Goal: Task Accomplishment & Management: Use online tool/utility

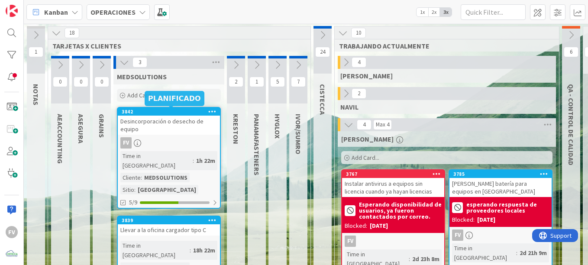
click at [129, 130] on div "Desincorporación o desecho de equipo" at bounding box center [169, 125] width 102 height 19
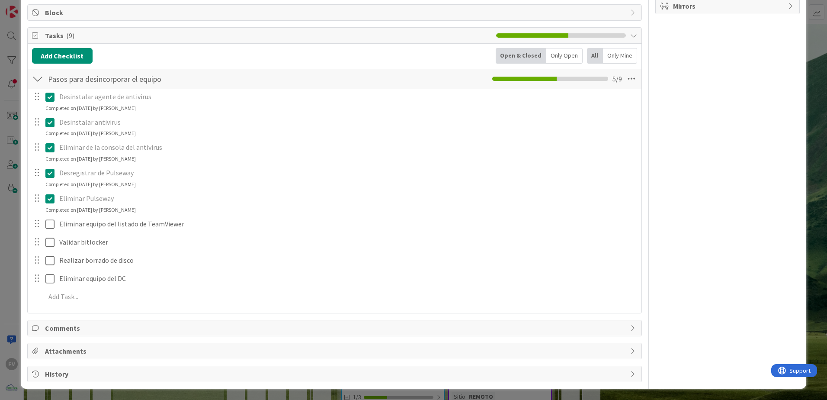
scroll to position [180, 0]
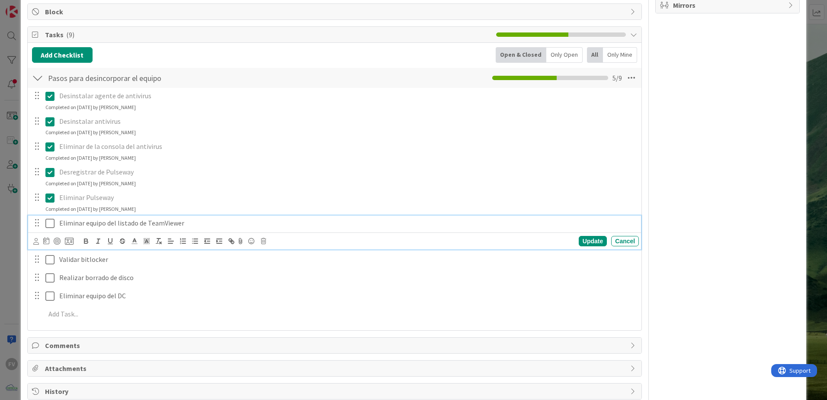
click at [48, 221] on icon at bounding box center [49, 223] width 9 height 10
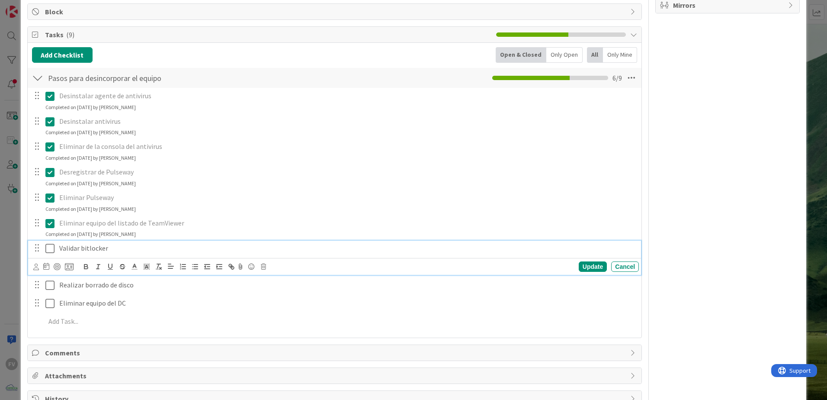
click at [49, 246] on icon at bounding box center [49, 248] width 9 height 10
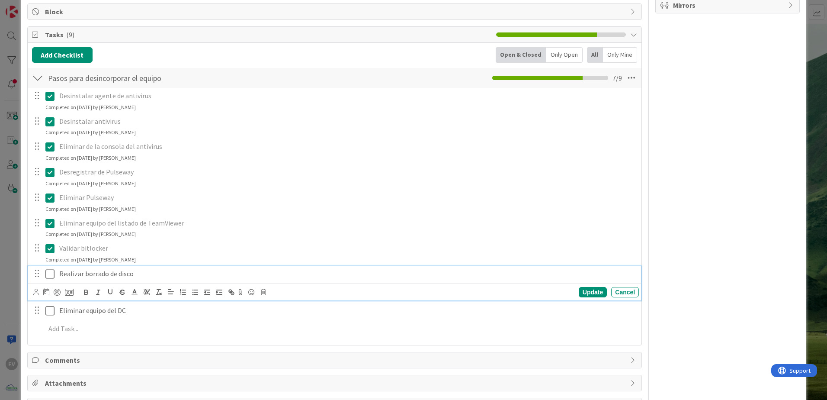
click at [52, 264] on icon at bounding box center [49, 274] width 9 height 10
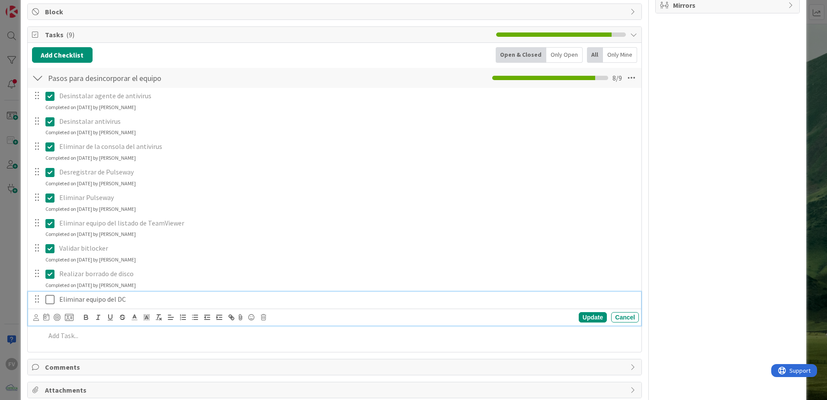
click at [49, 264] on icon at bounding box center [49, 299] width 9 height 10
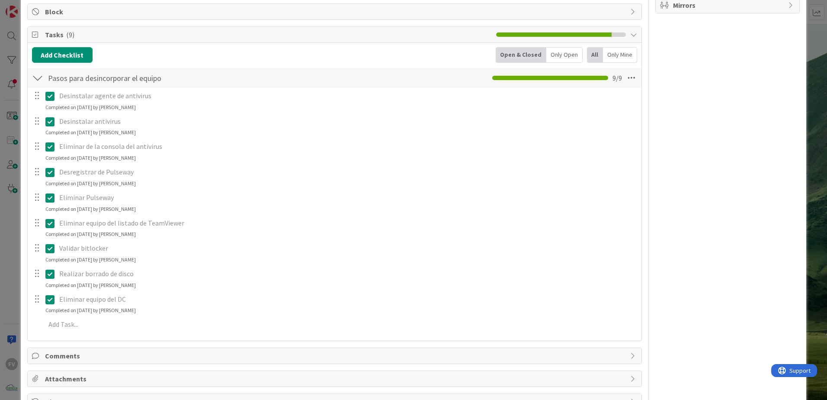
click at [0, 263] on html "FV Kanban OPERACIONES 1x 2x 3x 1 NOTAS 18 TARJETAS X CLIENTES 0 AEACCOUNTING 0 …" at bounding box center [413, 200] width 827 height 400
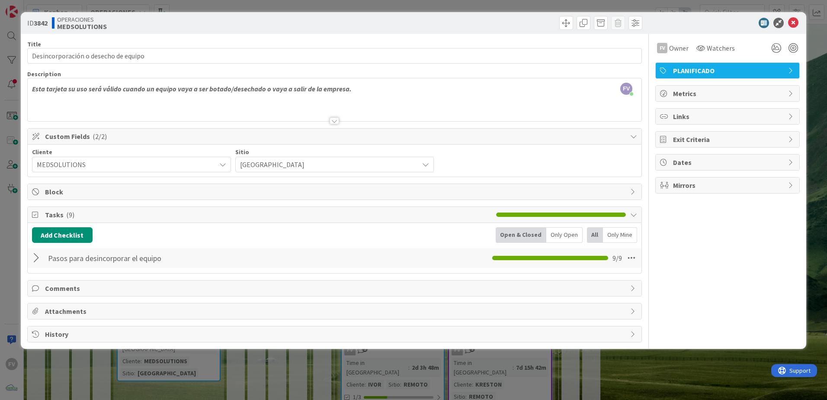
scroll to position [0, 0]
click at [218, 9] on div "ID 3842 OPERACIONES MEDSOLUTIONS Title 36 / 128 Desincorporación o desecho de e…" at bounding box center [413, 200] width 827 height 400
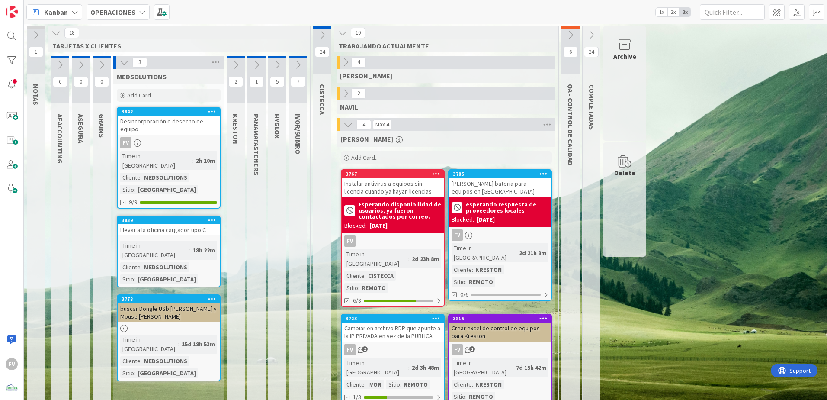
click at [573, 38] on icon at bounding box center [571, 35] width 10 height 10
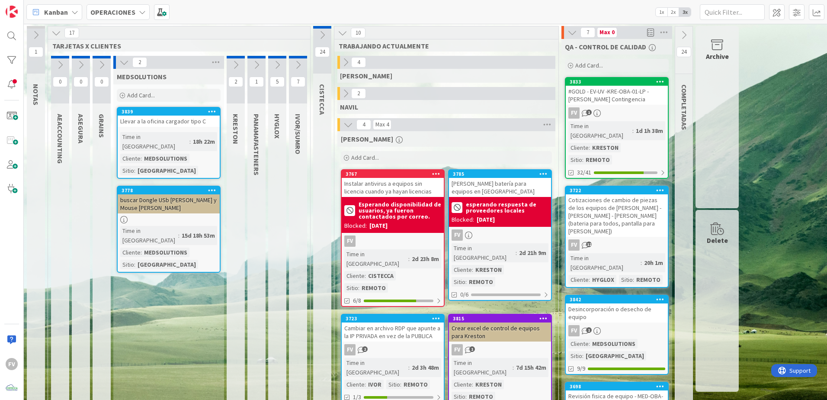
click at [587, 264] on div "MEDSOLUTIONS" at bounding box center [614, 344] width 48 height 10
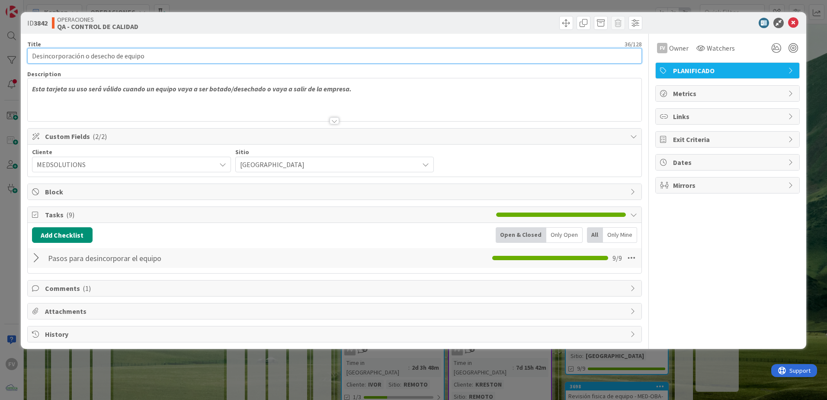
click at [158, 62] on input "Desincorporación o desecho de equipo" at bounding box center [334, 56] width 615 height 16
type input "Desincorporación o desecho de equipo - MED-OBA-30-LP"
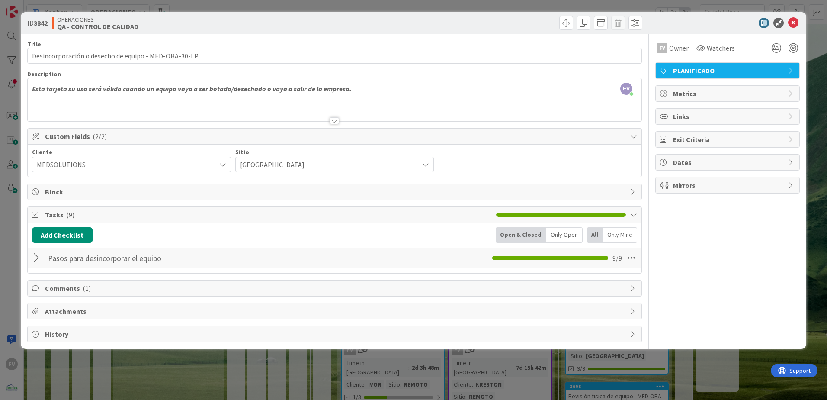
click at [532, 264] on div "ID 3842 OPERACIONES QA - CONTROL DE CALIDAD Title 52 / 128 Desincorporación o d…" at bounding box center [413, 200] width 827 height 400
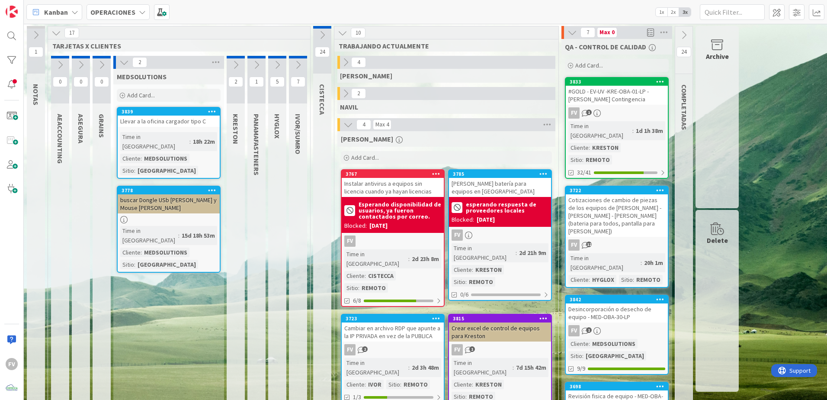
click at [122, 63] on icon at bounding box center [124, 63] width 10 height 10
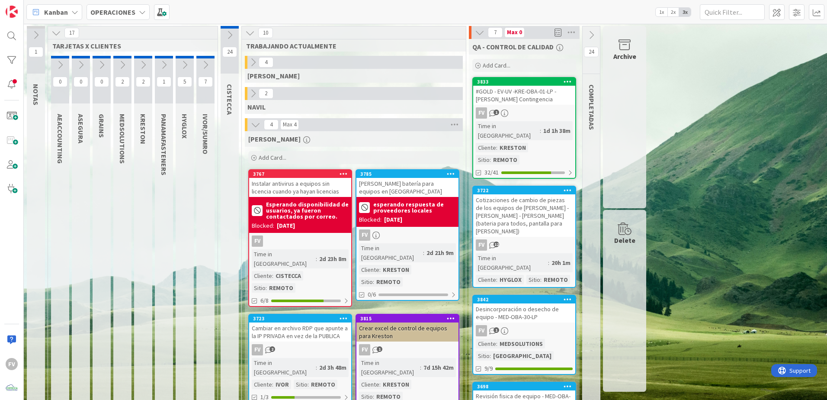
click at [61, 35] on icon at bounding box center [56, 33] width 10 height 10
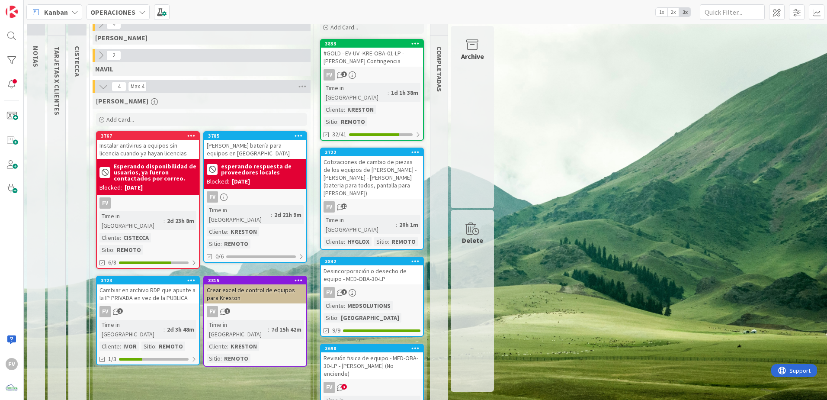
scroll to position [43, 0]
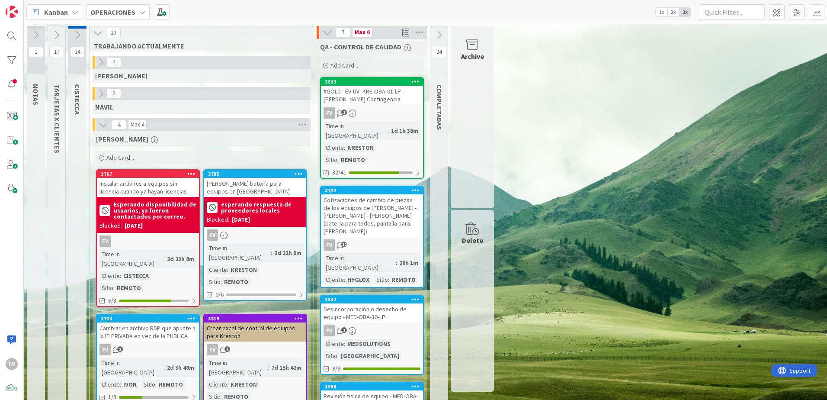
click at [480, 69] on div "Archive" at bounding box center [472, 117] width 43 height 182
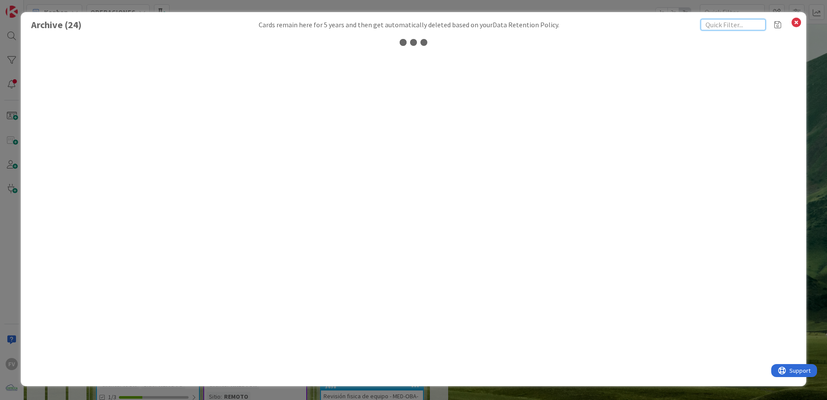
click at [587, 25] on input "text" at bounding box center [733, 24] width 65 height 11
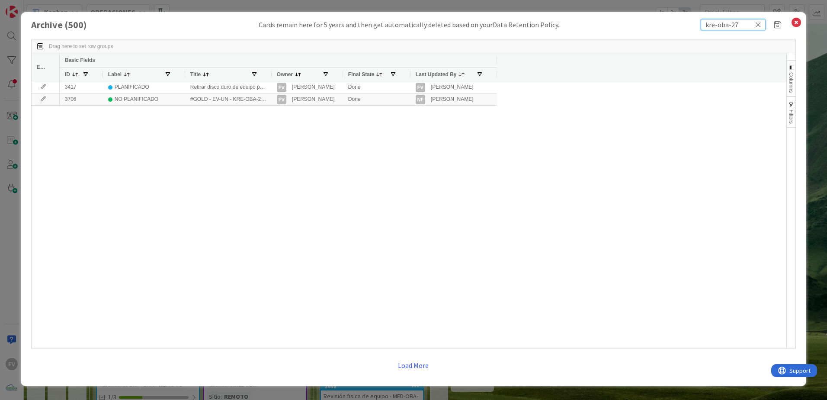
type input "kre-oba-27"
click at [268, 71] on div "Title" at bounding box center [228, 74] width 87 height 14
click at [270, 72] on div at bounding box center [271, 73] width 3 height 13
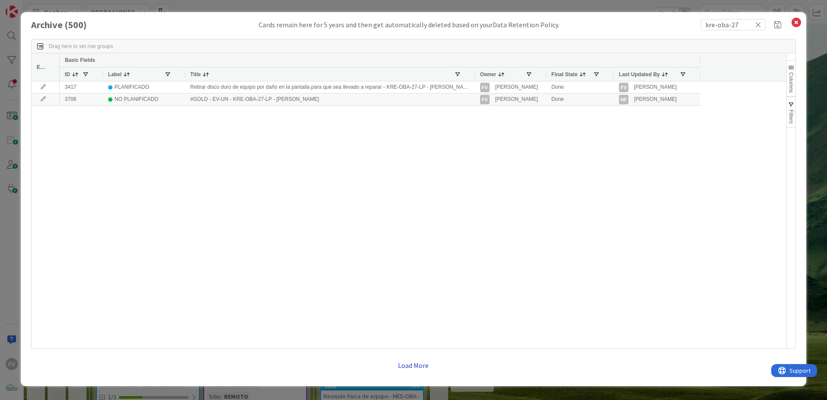
click at [414, 264] on button "Load More" at bounding box center [413, 365] width 42 height 16
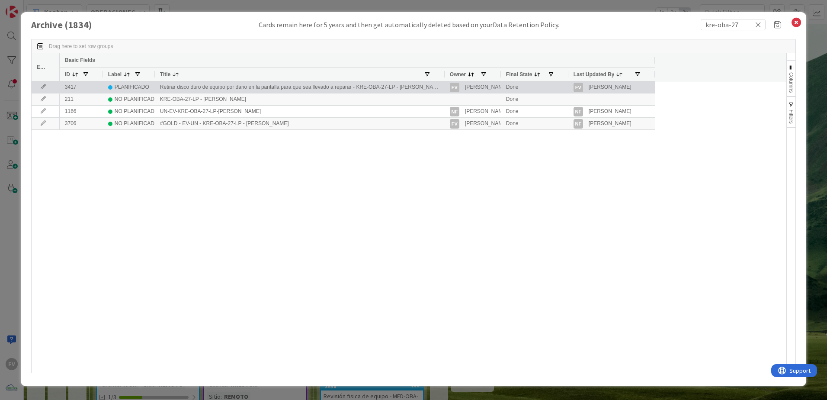
click at [45, 87] on icon at bounding box center [43, 86] width 13 height 5
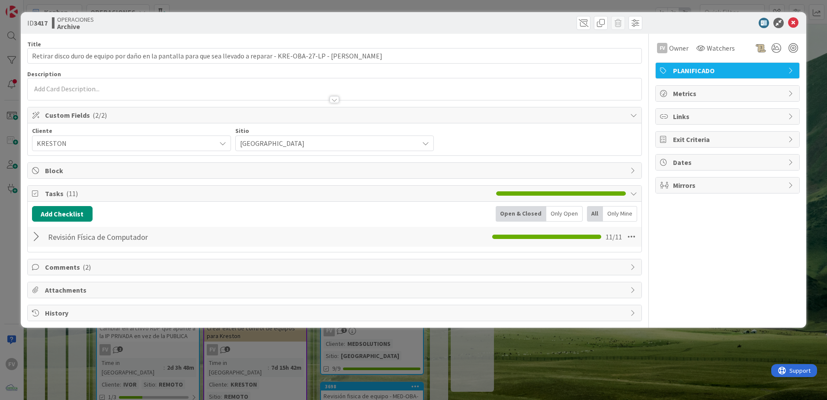
click at [109, 264] on span "Attachments" at bounding box center [335, 290] width 581 height 10
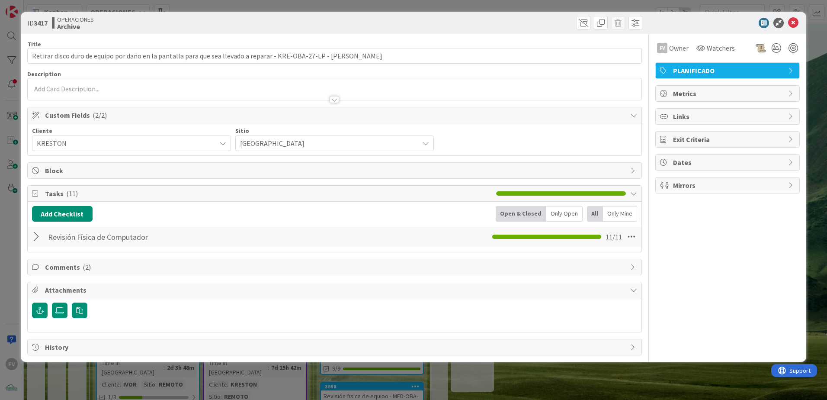
click at [98, 264] on span "Comments ( 2 )" at bounding box center [335, 267] width 581 height 10
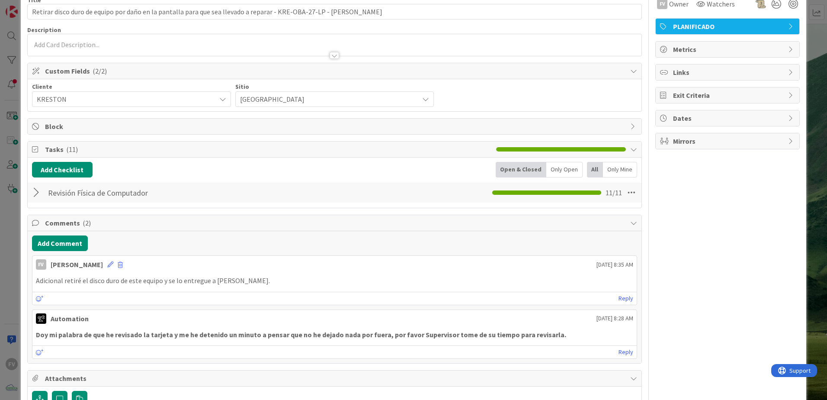
scroll to position [106, 0]
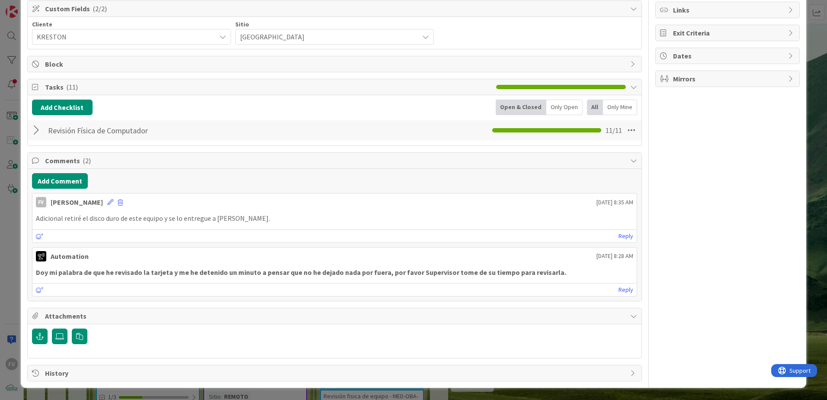
click at [94, 161] on span "Comments ( 2 )" at bounding box center [335, 160] width 581 height 10
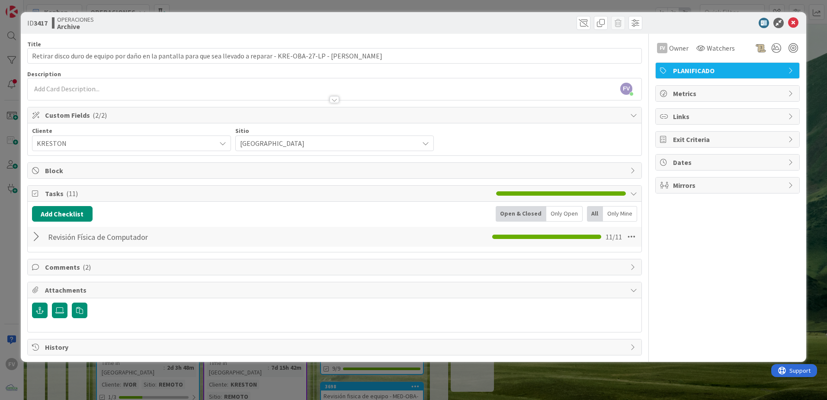
click at [98, 264] on span "Attachments" at bounding box center [335, 290] width 581 height 10
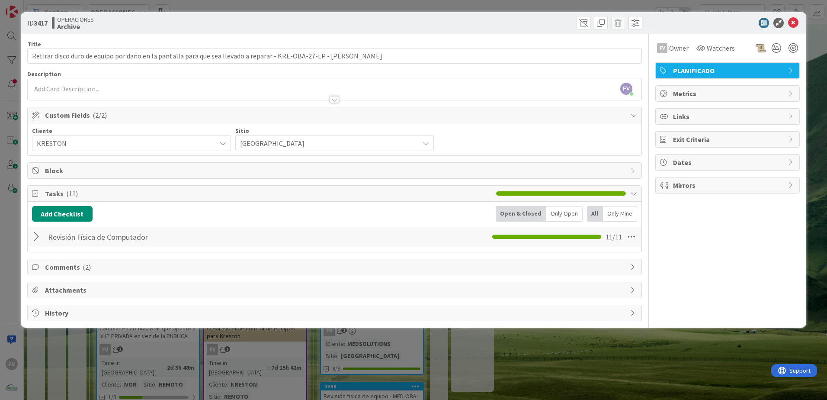
click at [91, 264] on div "History" at bounding box center [335, 313] width 614 height 16
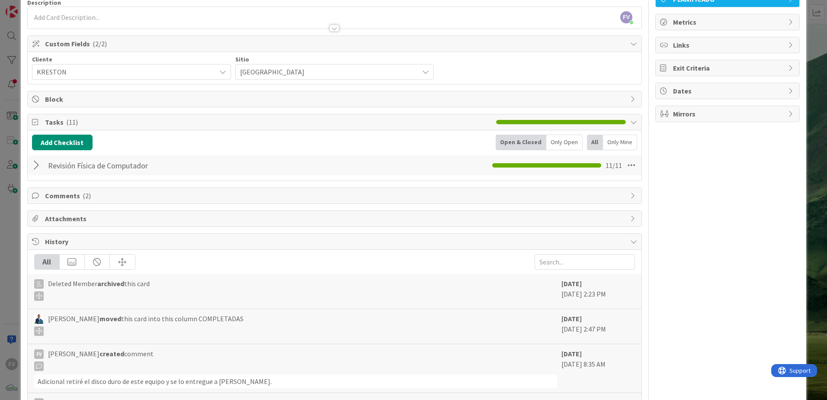
scroll to position [70, 0]
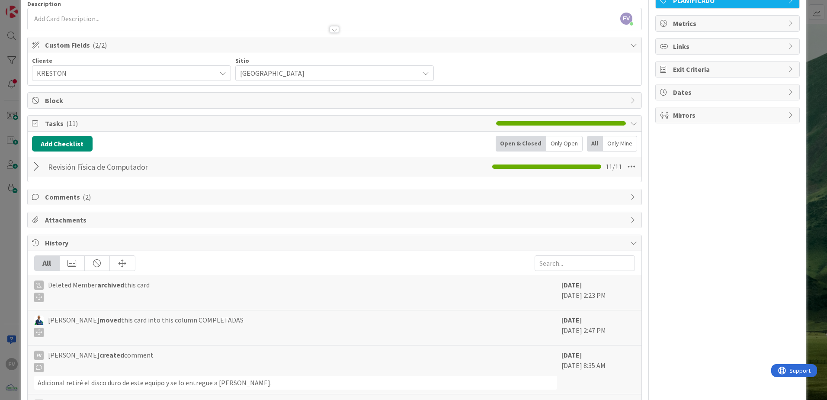
click at [189, 241] on span "History" at bounding box center [335, 243] width 581 height 10
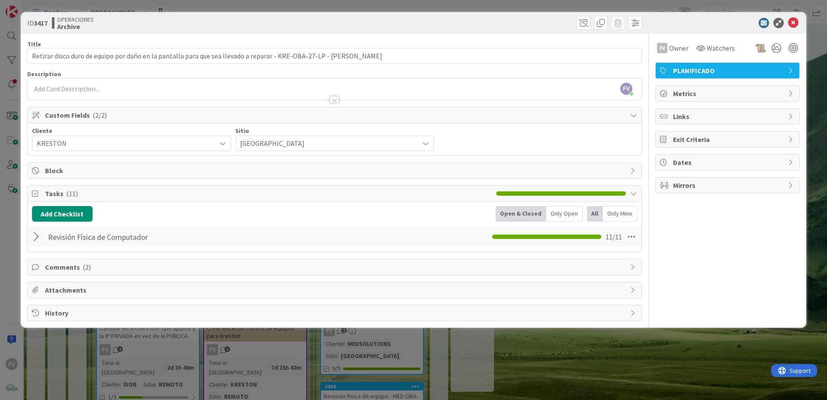
click at [98, 195] on span "Tasks ( 11 )" at bounding box center [268, 193] width 447 height 10
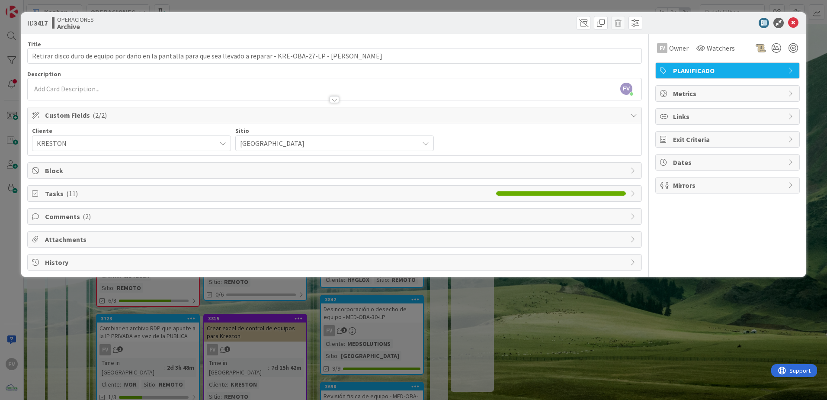
click at [141, 114] on span "Custom Fields ( 2/2 )" at bounding box center [335, 115] width 581 height 10
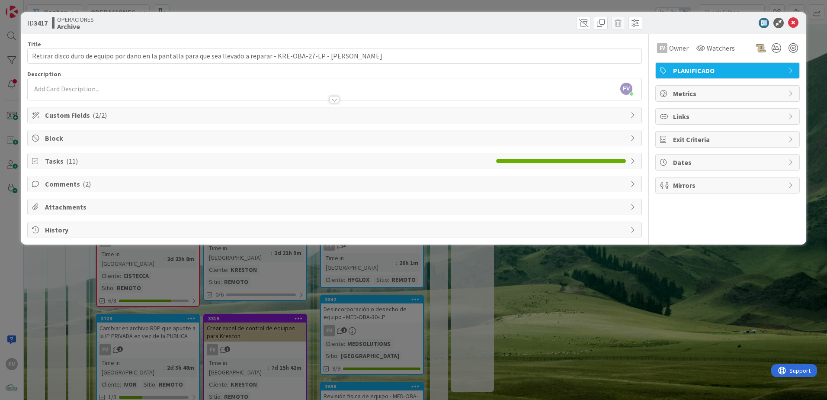
click at [587, 264] on div "ID 3417 OPERACIONES Archive Title 116 / 128 Retirar disco duro de equipo por da…" at bounding box center [413, 200] width 827 height 400
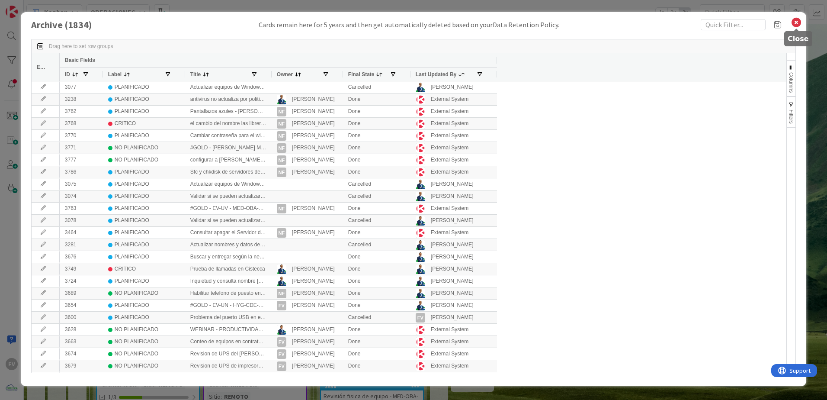
click at [587, 22] on icon at bounding box center [796, 22] width 11 height 12
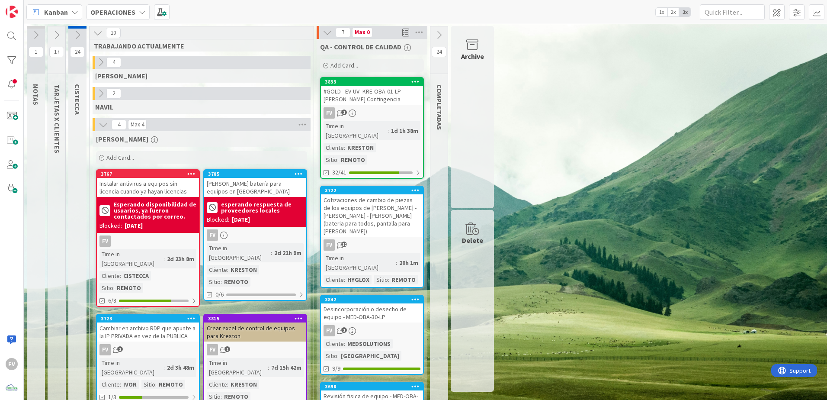
drag, startPoint x: 616, startPoint y: 210, endPoint x: 585, endPoint y: 215, distance: 31.6
click at [101, 89] on icon at bounding box center [101, 94] width 10 height 10
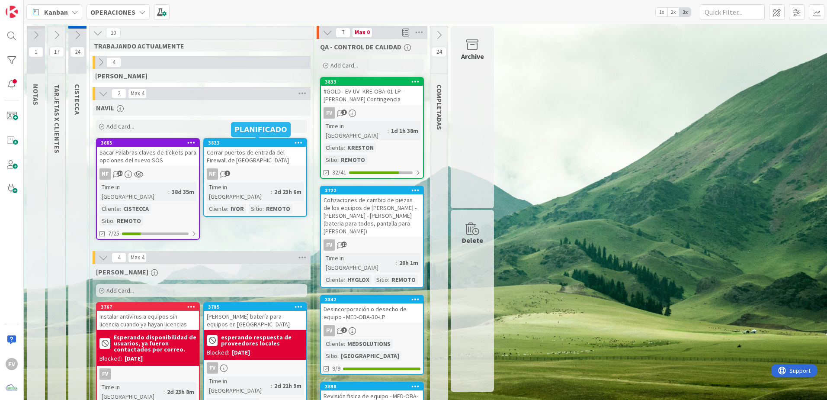
click at [239, 157] on div "Cerrar puertos de entrada del Firewall de [GEOGRAPHIC_DATA]" at bounding box center [255, 156] width 102 height 19
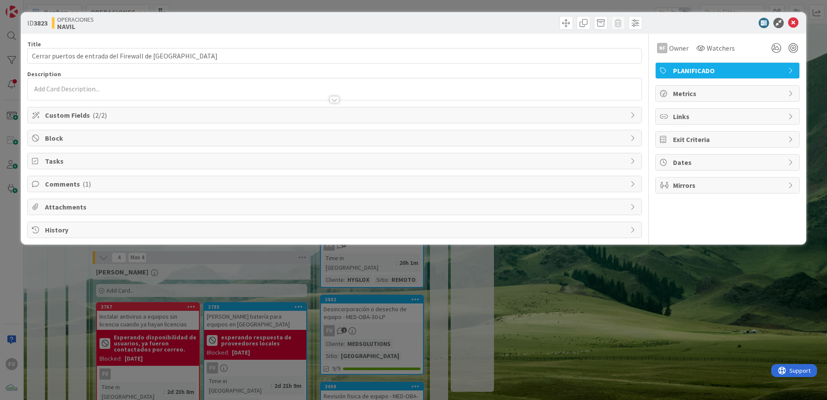
click at [110, 189] on div "Comments ( 1 )" at bounding box center [335, 184] width 614 height 16
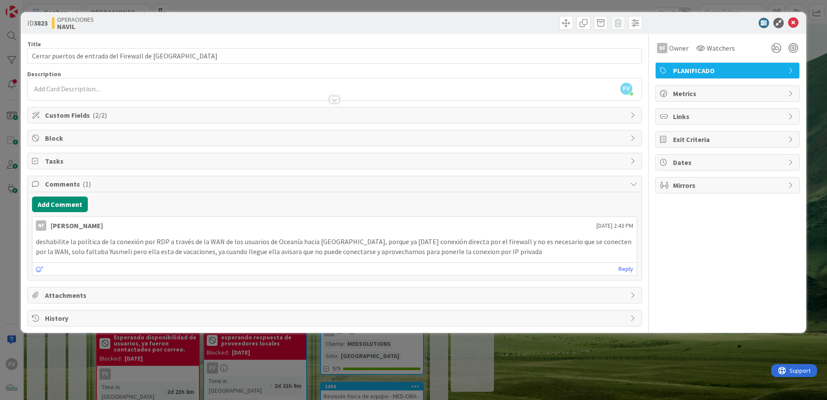
click at [212, 264] on div "ID 3823 OPERACIONES [PERSON_NAME] Title 54 / 128 Cerrar puertos de entrada del …" at bounding box center [413, 200] width 827 height 400
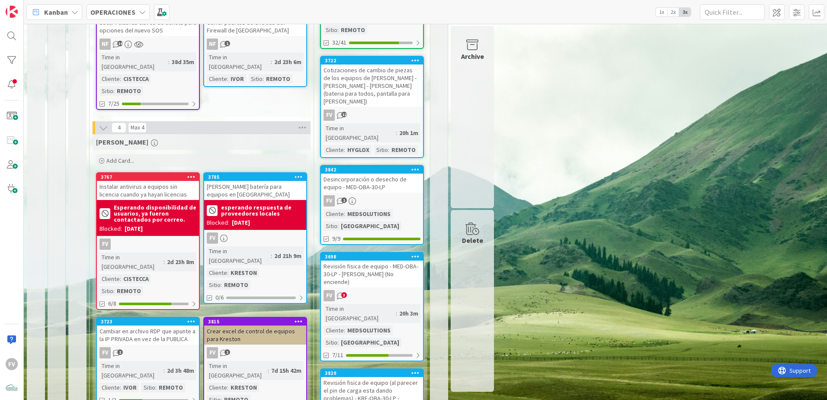
click at [168, 264] on div "3723 Cambiar en archivo RDP que apunte a la IP PRIVADA en vez de la PUBLICA FV …" at bounding box center [148, 362] width 104 height 90
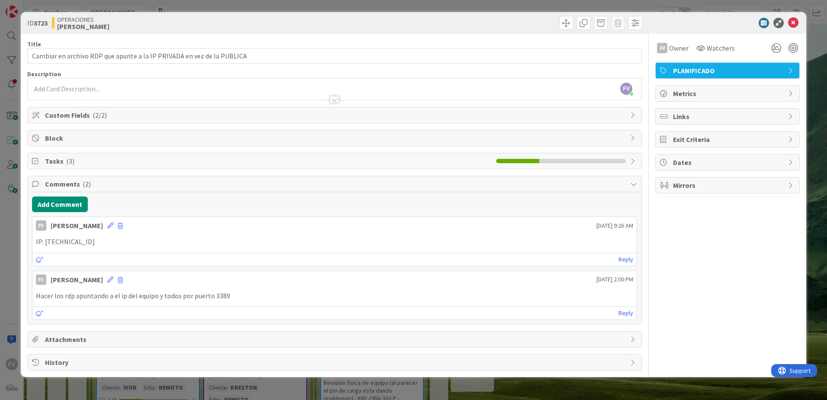
click at [93, 187] on span "Comments ( 2 )" at bounding box center [335, 184] width 581 height 10
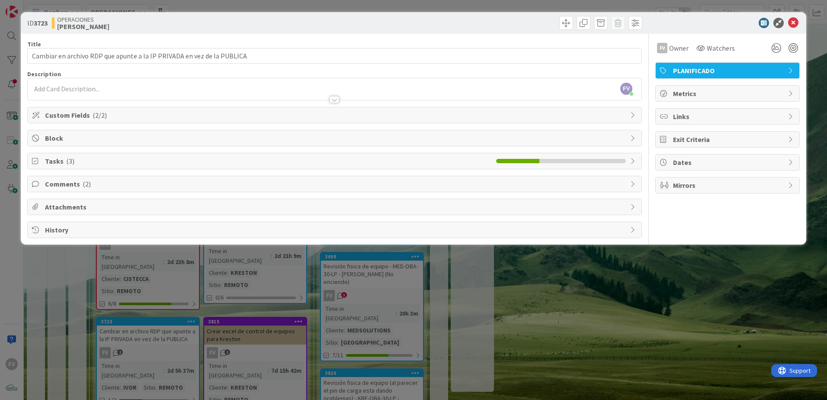
click at [82, 140] on span "Block" at bounding box center [335, 138] width 581 height 10
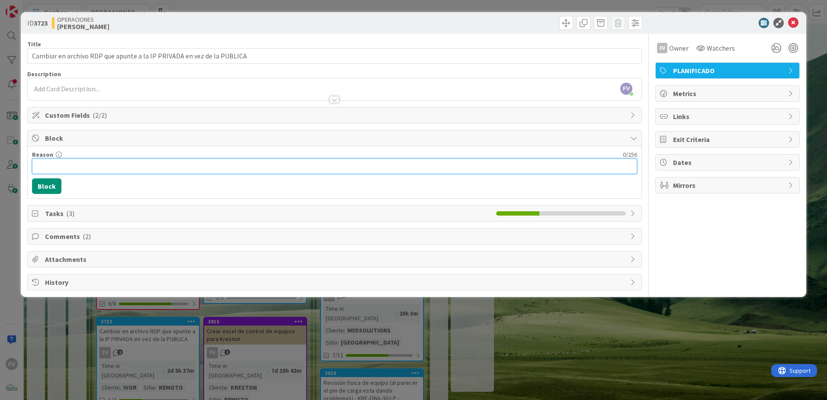
click at [86, 161] on input "Reason" at bounding box center [334, 166] width 605 height 16
type input "Yusmeli esta de vacaciones, esperaremos a que regrese para abordarlo."
drag, startPoint x: 46, startPoint y: 187, endPoint x: 64, endPoint y: 213, distance: 31.6
click at [46, 187] on button "Block" at bounding box center [46, 186] width 29 height 16
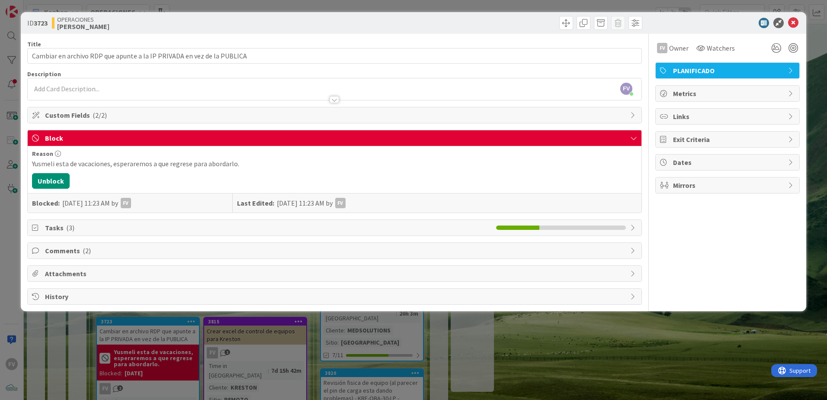
click at [216, 264] on div "ID 3723 OPERACIONES [PERSON_NAME] Title 70 / 128 Cambiar en archivo RDP que apu…" at bounding box center [413, 200] width 827 height 400
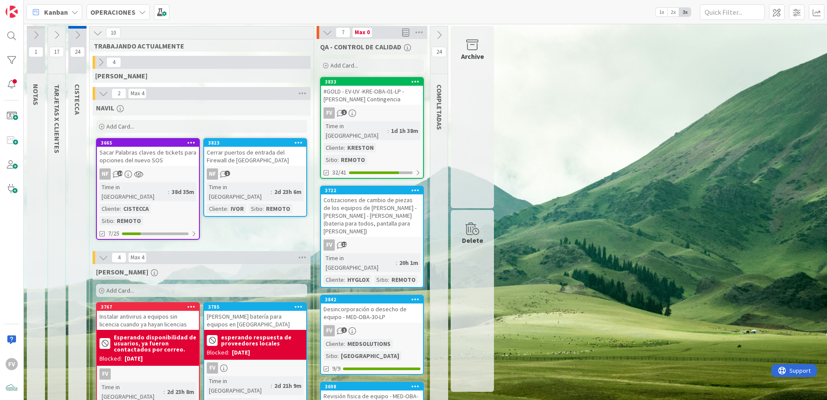
click at [59, 29] on button at bounding box center [56, 35] width 17 height 13
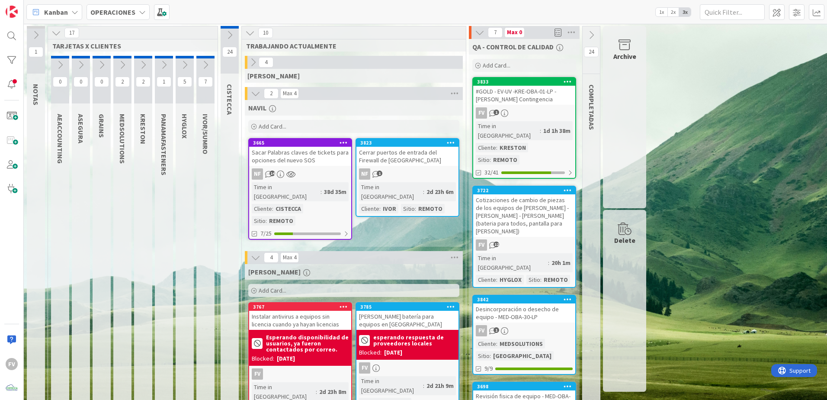
click at [204, 58] on button at bounding box center [205, 64] width 18 height 13
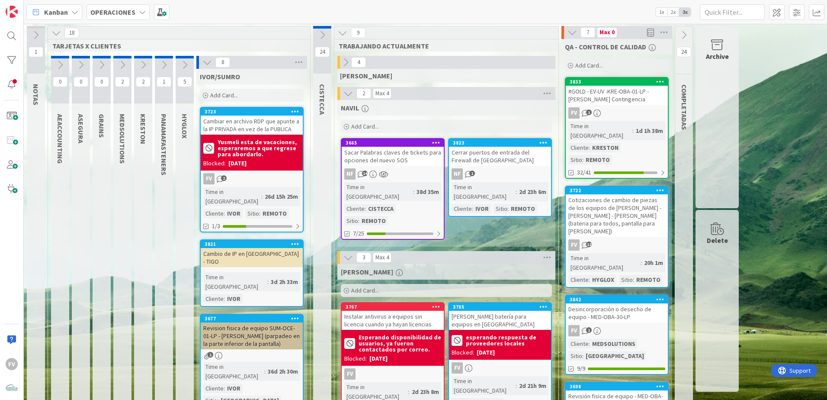
click at [204, 63] on icon at bounding box center [207, 63] width 10 height 10
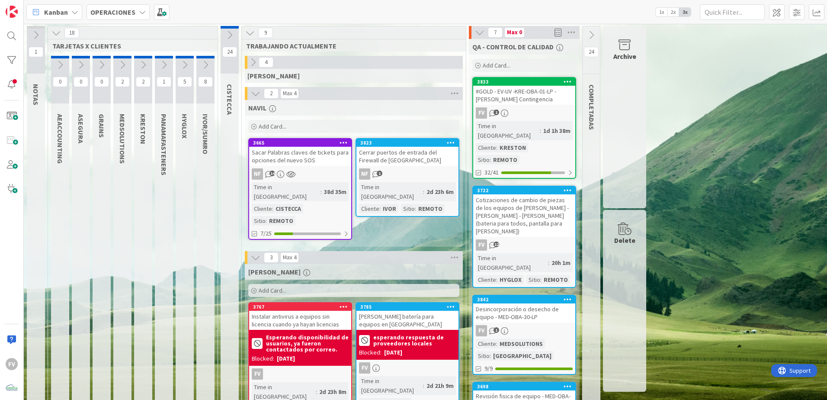
click at [55, 32] on icon at bounding box center [56, 33] width 10 height 10
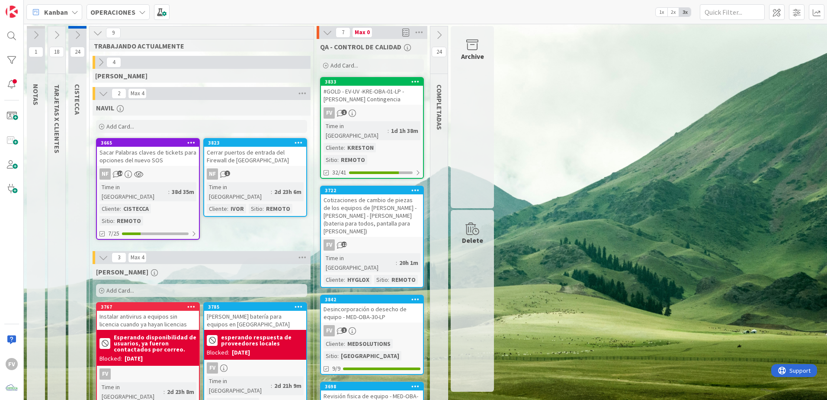
click at [97, 92] on div "2 Max 4" at bounding box center [202, 93] width 218 height 13
click at [105, 93] on icon at bounding box center [104, 94] width 10 height 10
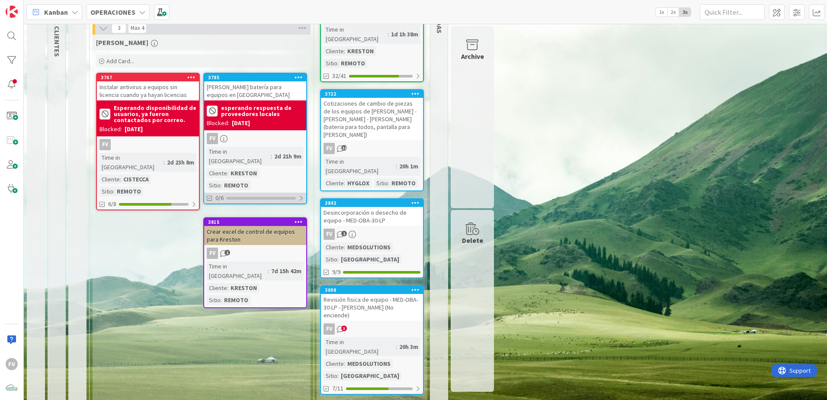
scroll to position [87, 0]
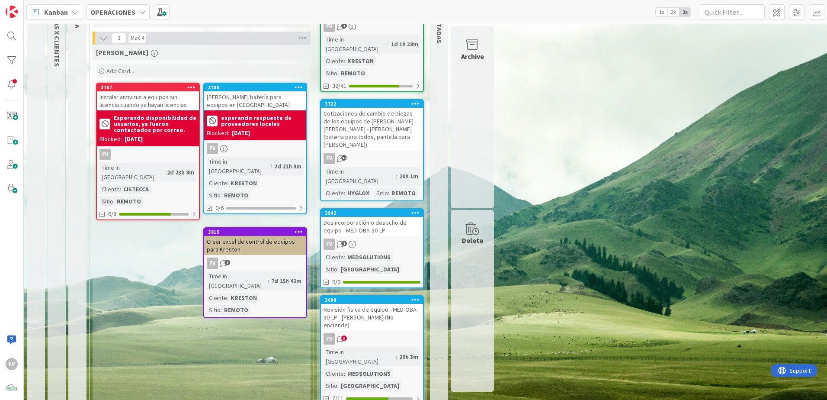
click at [175, 264] on div "[PERSON_NAME] Add Card... 3785 [PERSON_NAME] batería para equipos en [PERSON_NA…" at bounding box center [202, 385] width 218 height 681
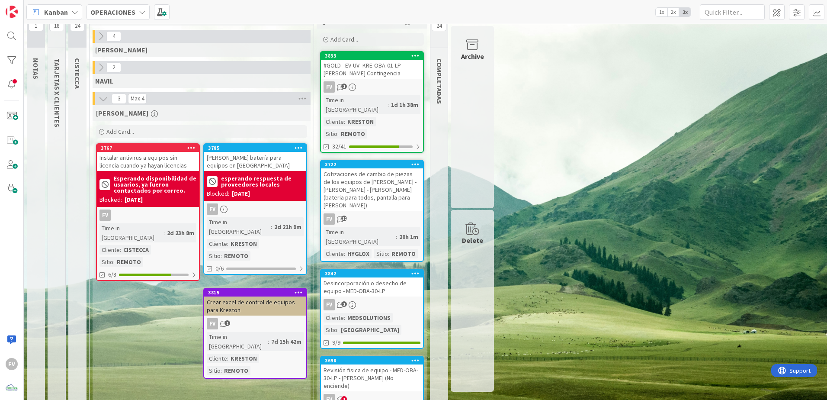
scroll to position [0, 0]
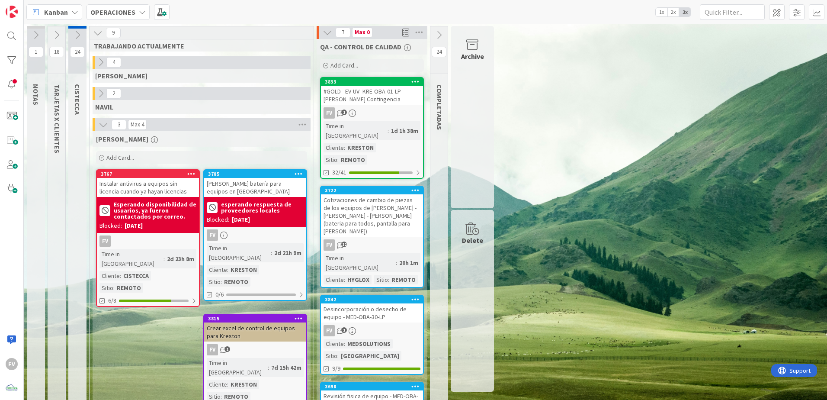
click at [48, 35] on button at bounding box center [56, 35] width 17 height 13
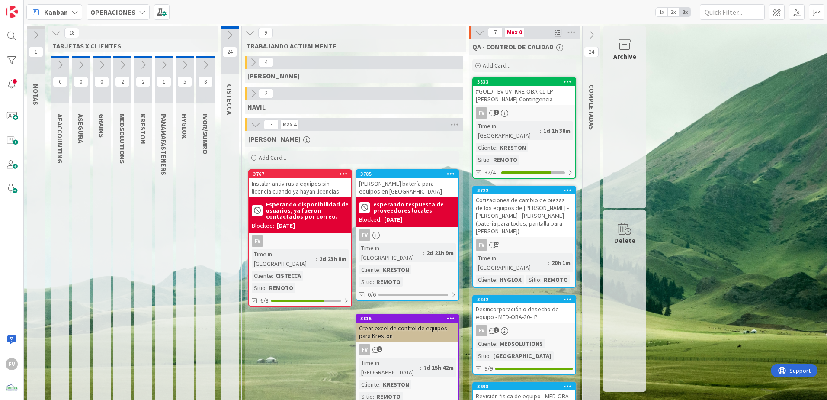
click at [124, 63] on icon at bounding box center [123, 65] width 10 height 10
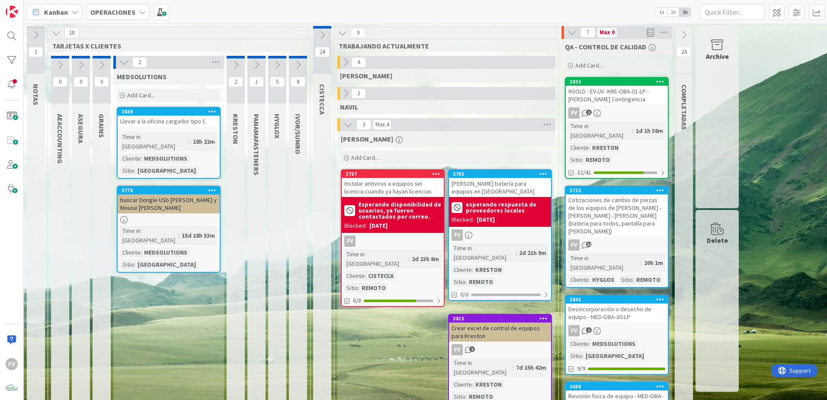
click at [158, 119] on div "Llevar a la oficina cargador tipo C" at bounding box center [169, 121] width 102 height 11
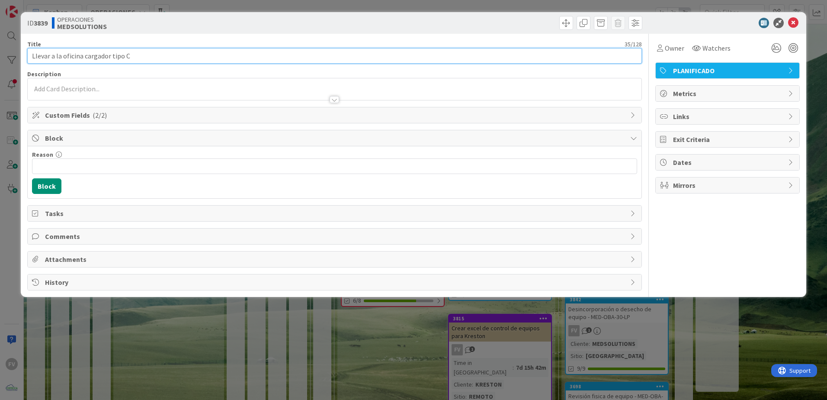
click at [171, 55] on input "Llevar a la oficina cargador tipo C" at bounding box center [334, 56] width 615 height 16
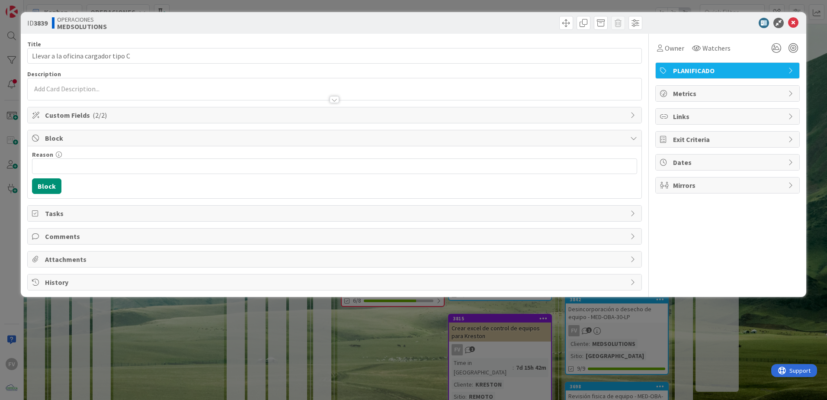
click at [519, 264] on div "ID 3839 OPERACIONES MEDSOLUTIONS Title 35 / 128 Llevar a la oficina cargador ti…" at bounding box center [413, 200] width 827 height 400
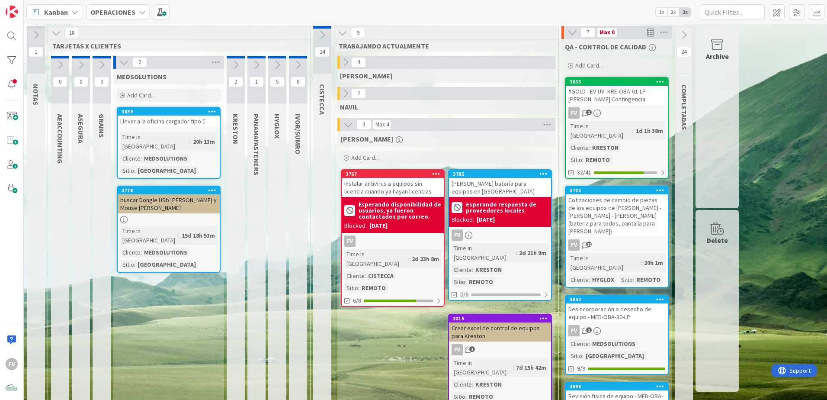
click at [398, 157] on div "Add Card..." at bounding box center [446, 157] width 211 height 13
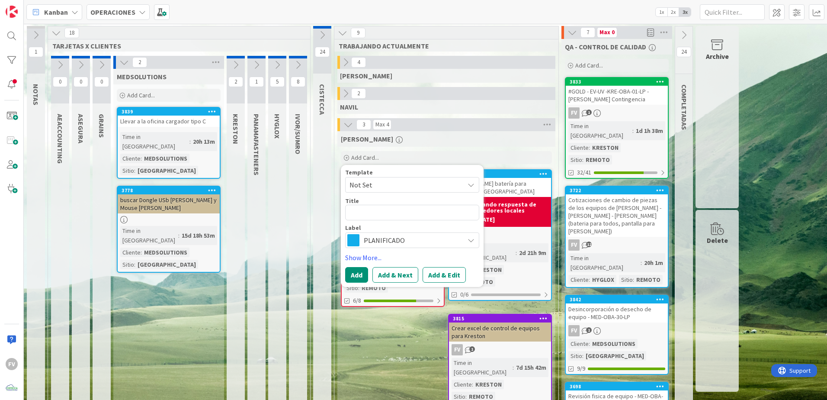
click at [391, 182] on span "Not Set" at bounding box center [404, 184] width 108 height 11
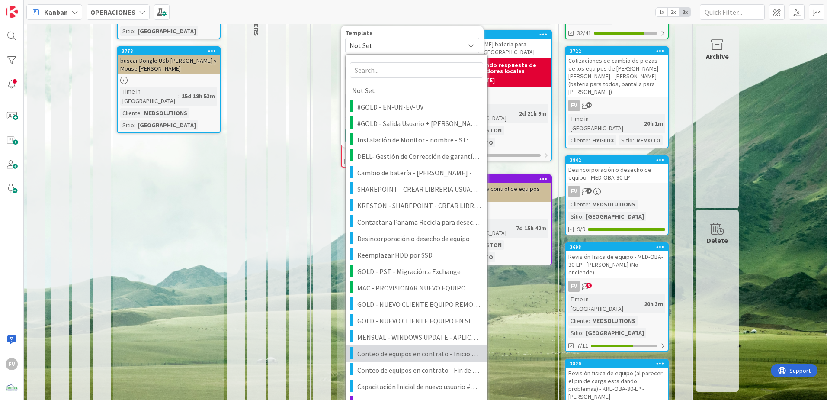
scroll to position [139, 0]
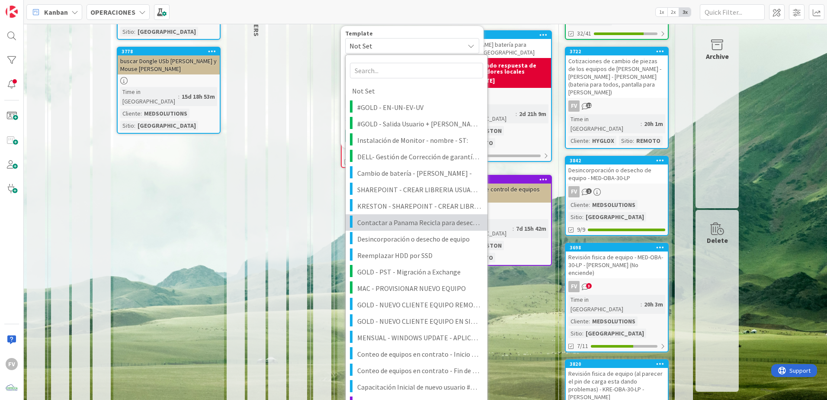
click at [421, 225] on span "Contactar a Panama Recicla para desechos electrónicos - #LugarDeRecoleccion" at bounding box center [419, 222] width 124 height 11
type textarea "x"
type textarea "Contactar a Panama Recicla para desechos electrónicos - #LugarDeRecoleccion"
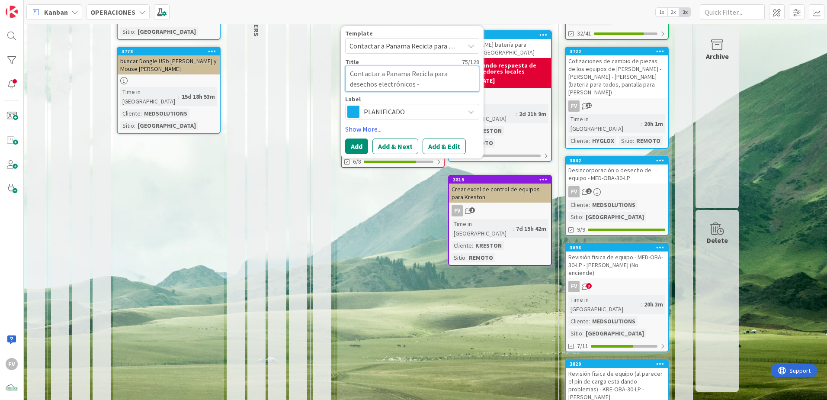
drag, startPoint x: 456, startPoint y: 85, endPoint x: 392, endPoint y: 87, distance: 63.2
click at [392, 87] on textarea "Contactar a Panama Recicla para desechos electrónicos - #LugarDeRecoleccion" at bounding box center [412, 79] width 134 height 26
type textarea "x"
type textarea "Contactar a Panama Recicla para desechos electrónicos - #O"
type textarea "x"
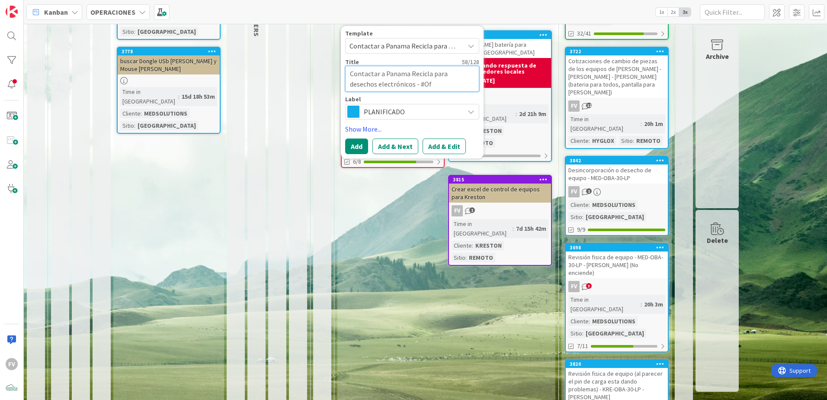
type textarea "Contactar a Panama Recicla para desechos electrónicos - #Ofi"
type textarea "x"
type textarea "Contactar a Panama Recicla para desechos electrónicos - #Ofic"
type textarea "x"
type textarea "Contactar a Panama Recicla para desechos electrónicos - #Ofici"
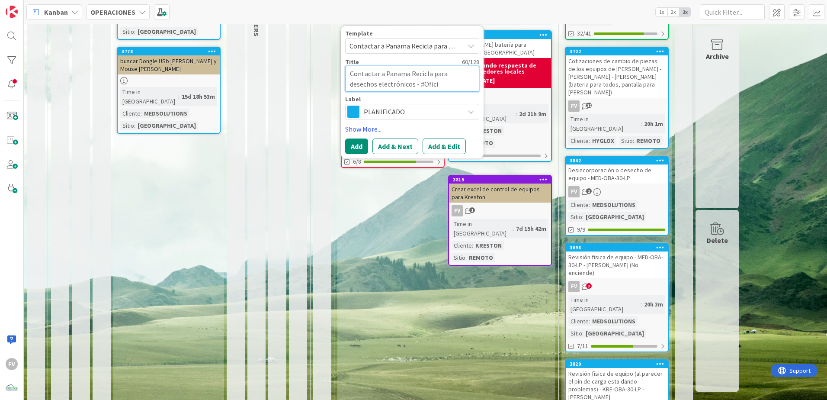
type textarea "x"
type textarea "Contactar a Panama Recicla para desechos electrónicos - #Oficin"
type textarea "x"
type textarea "Contactar a Panama Recicla para desechos electrónicos - #Oficina"
click at [350, 148] on button "Add" at bounding box center [356, 146] width 23 height 16
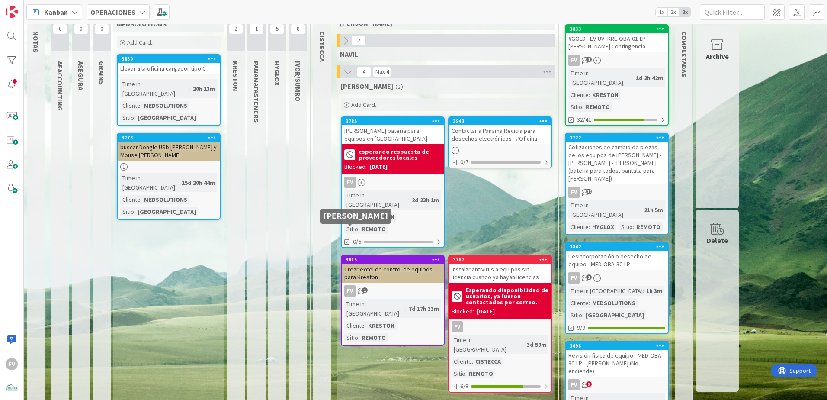
scroll to position [52, 0]
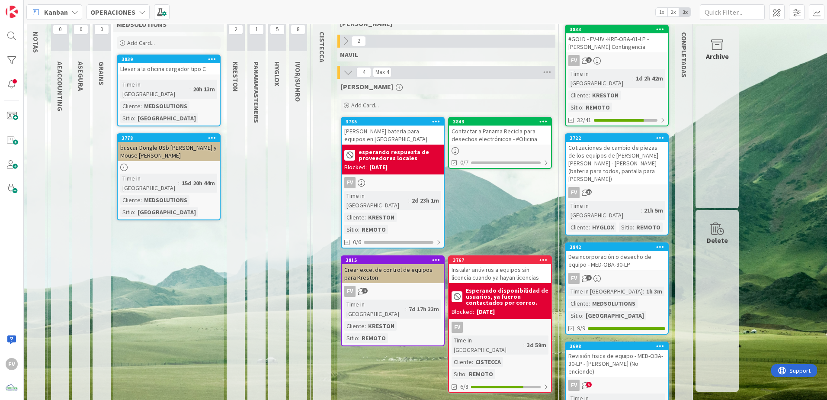
click at [481, 138] on div "Contactar a Panama Recicla para desechos electrónicos - #Oficina" at bounding box center [500, 134] width 102 height 19
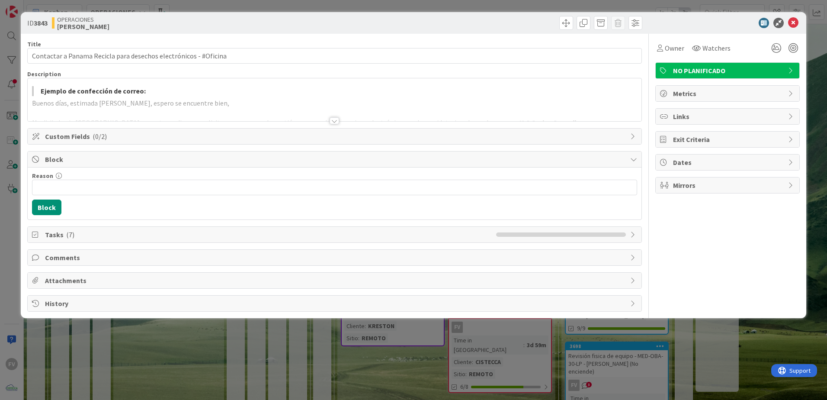
click at [76, 140] on span "Custom Fields ( 0/2 )" at bounding box center [335, 136] width 581 height 10
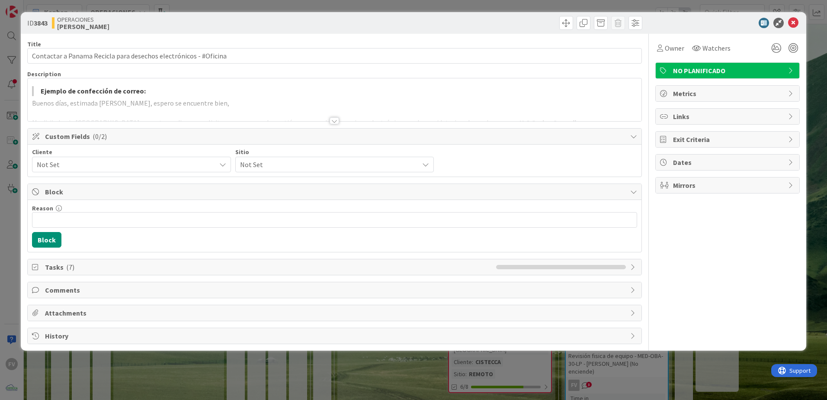
click at [73, 165] on span "Not Set" at bounding box center [124, 164] width 175 height 12
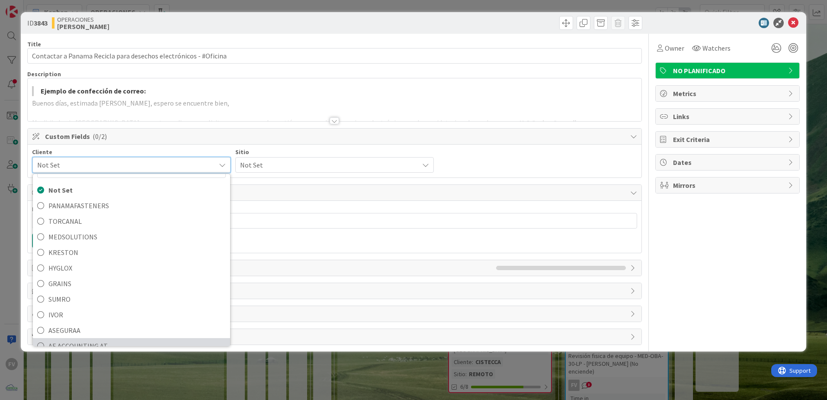
scroll to position [61, 0]
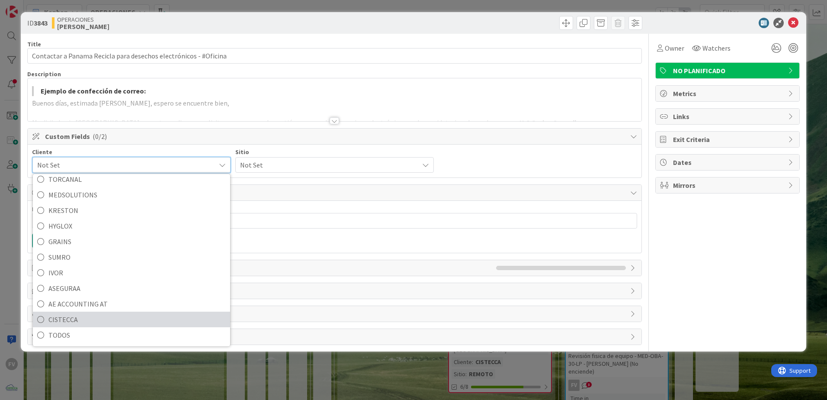
click at [80, 264] on span "CISTECCA" at bounding box center [136, 319] width 177 height 13
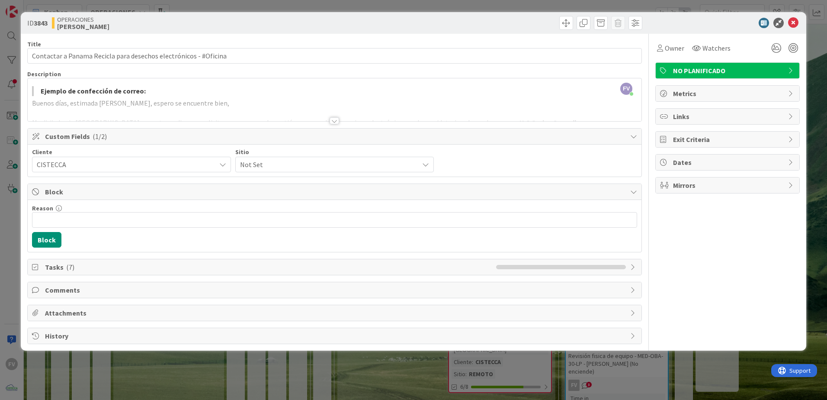
click at [267, 162] on span "Not Set" at bounding box center [327, 164] width 175 height 12
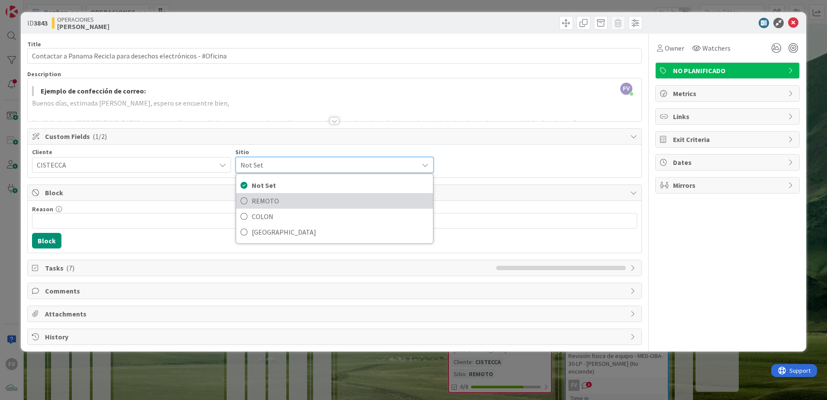
click at [253, 202] on span "REMOTO" at bounding box center [340, 200] width 177 height 13
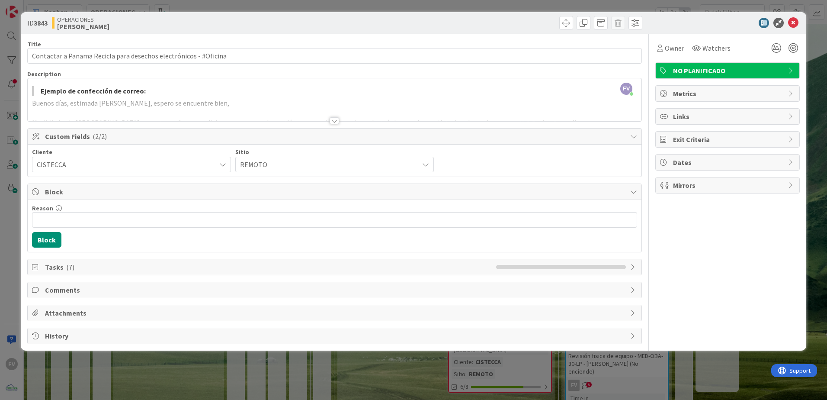
click at [587, 72] on span "NO PLANIFICADO" at bounding box center [728, 70] width 111 height 10
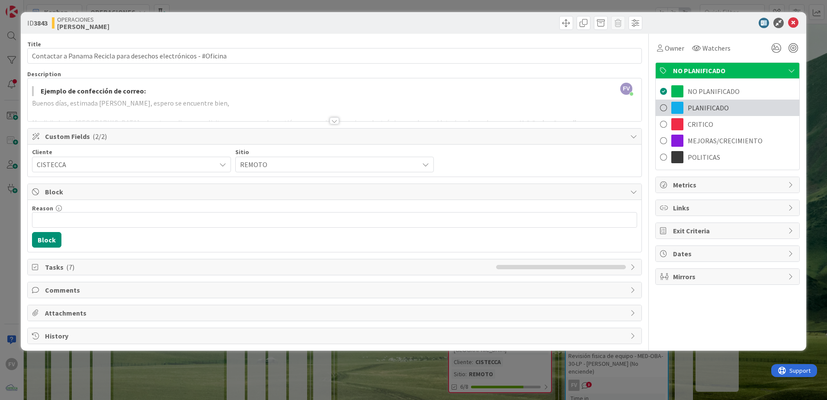
click at [587, 102] on div "PLANIFICADO" at bounding box center [728, 108] width 144 height 16
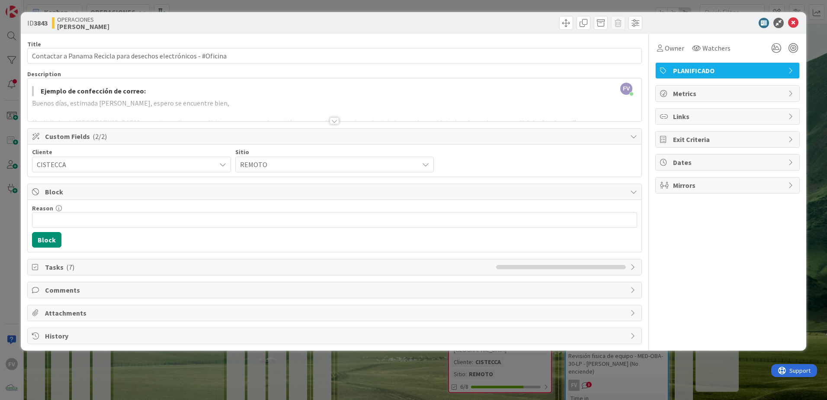
click at [103, 199] on div "Block" at bounding box center [335, 192] width 614 height 16
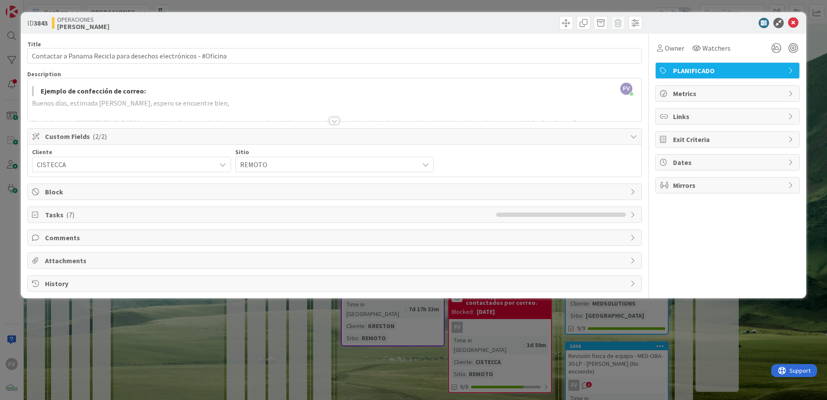
click at [67, 219] on span "Tasks ( 7 )" at bounding box center [268, 214] width 447 height 10
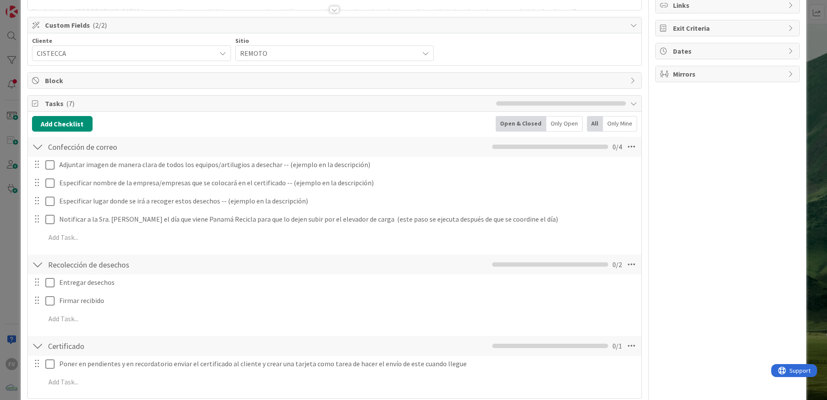
scroll to position [111, 0]
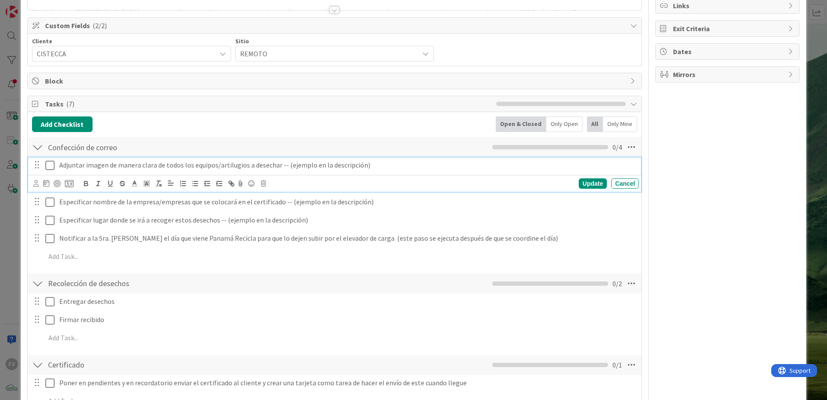
click at [47, 167] on icon at bounding box center [49, 165] width 9 height 10
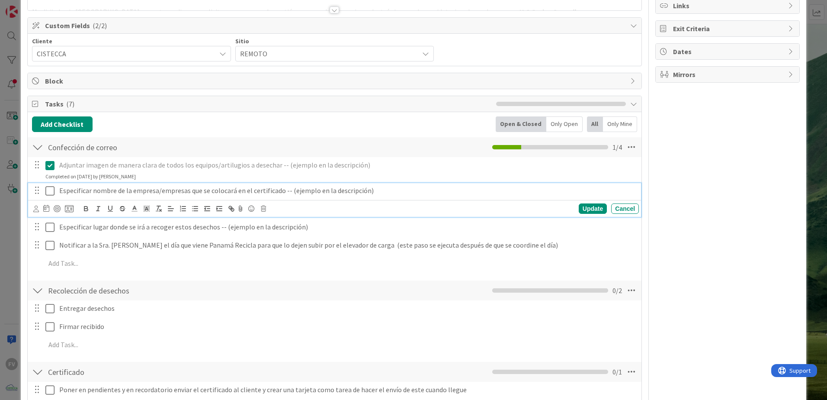
click at [51, 190] on icon at bounding box center [49, 191] width 9 height 10
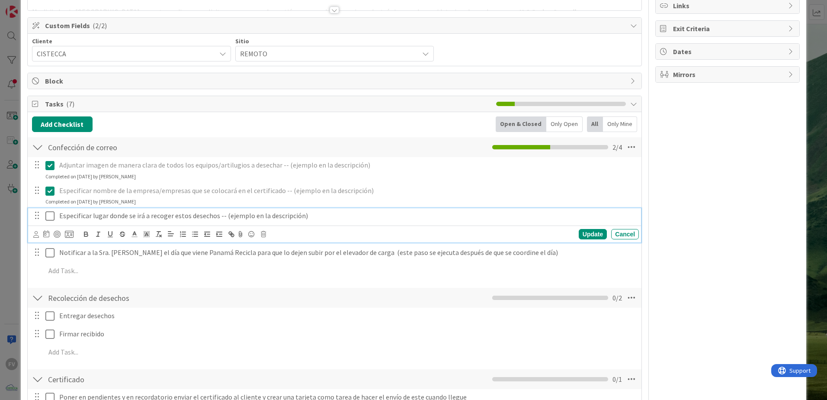
click at [51, 211] on icon at bounding box center [49, 216] width 9 height 10
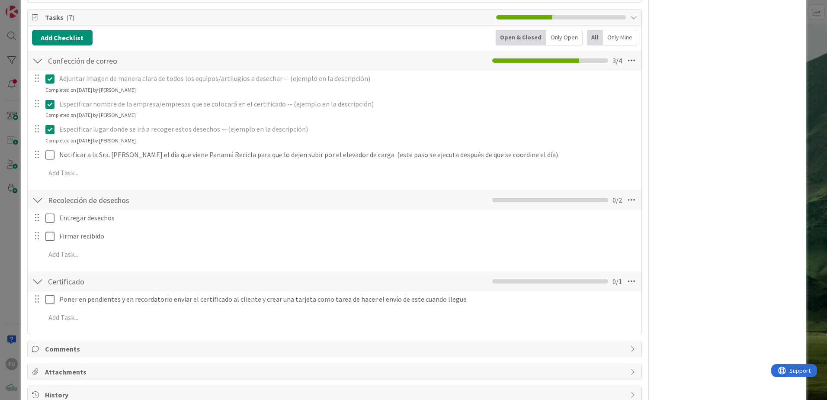
scroll to position [0, 0]
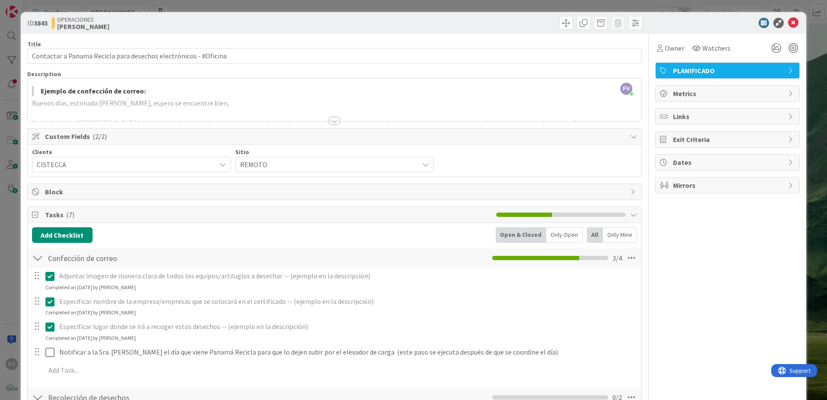
click at [138, 190] on span "Block" at bounding box center [335, 191] width 581 height 10
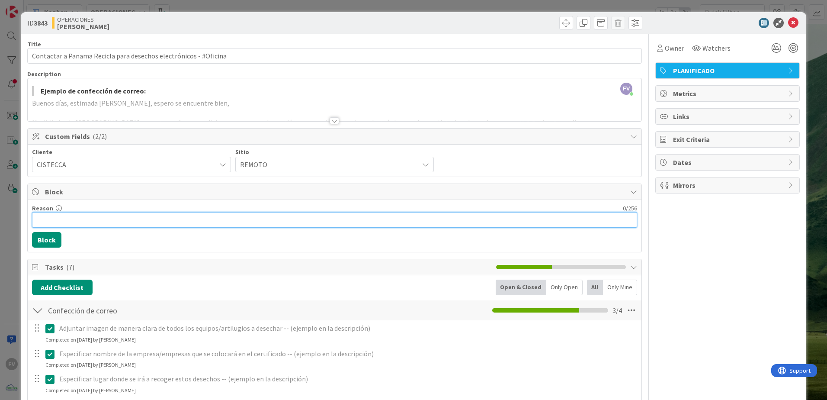
click at [108, 219] on input "Reason" at bounding box center [334, 220] width 605 height 16
type input "Esperando respuesta de [PERSON_NAME]."
click at [49, 244] on button "Block" at bounding box center [46, 240] width 29 height 16
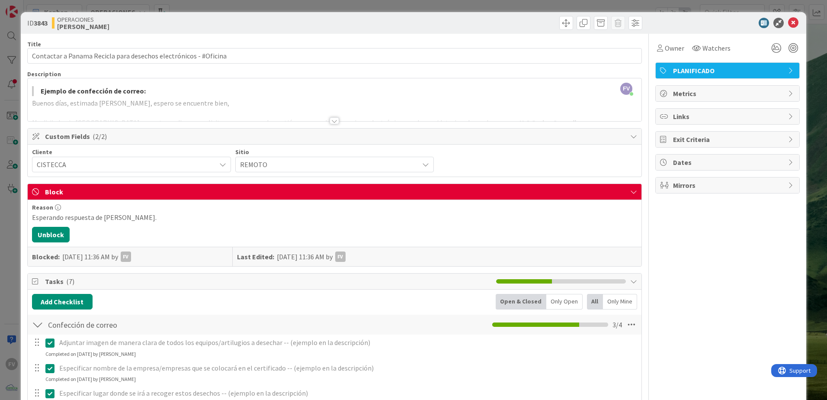
click at [13, 188] on div "ID 3843 OPERACIONES [PERSON_NAME] Title 64 / 128 Contactar a Panama Recicla par…" at bounding box center [413, 200] width 827 height 400
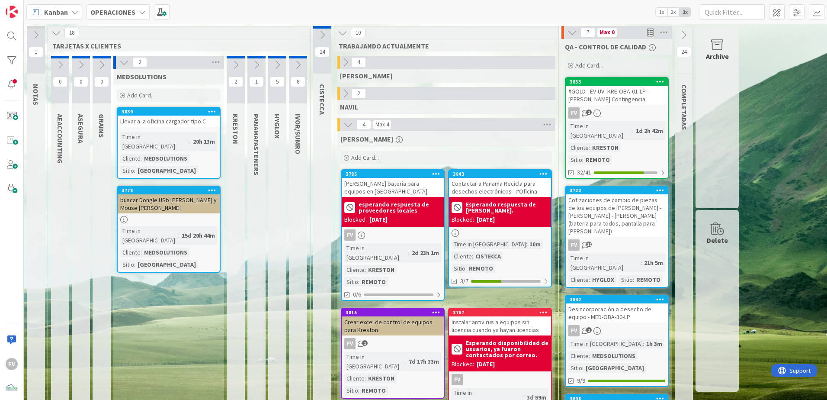
click at [320, 38] on icon at bounding box center [323, 35] width 10 height 10
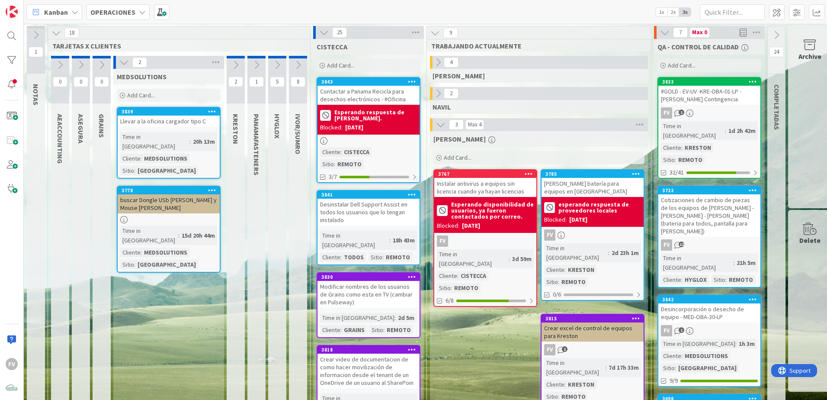
click at [321, 34] on icon at bounding box center [324, 33] width 10 height 10
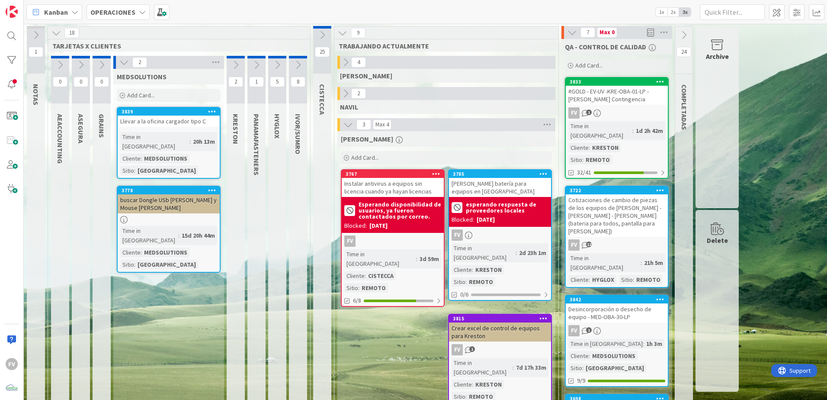
click at [120, 63] on icon at bounding box center [124, 63] width 10 height 10
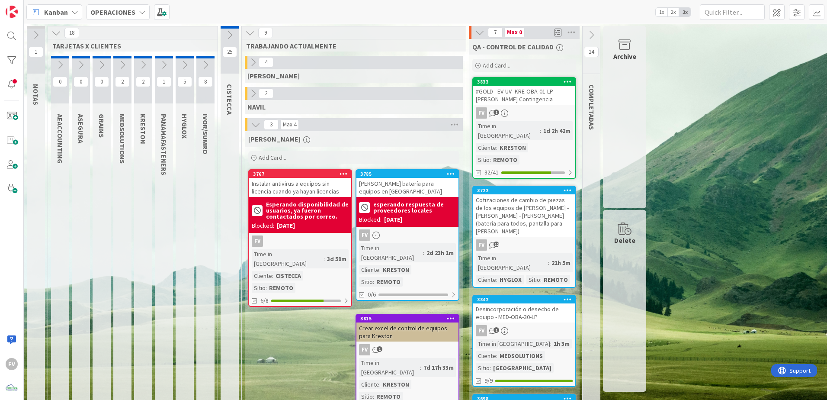
click at [119, 66] on icon at bounding box center [123, 65] width 10 height 10
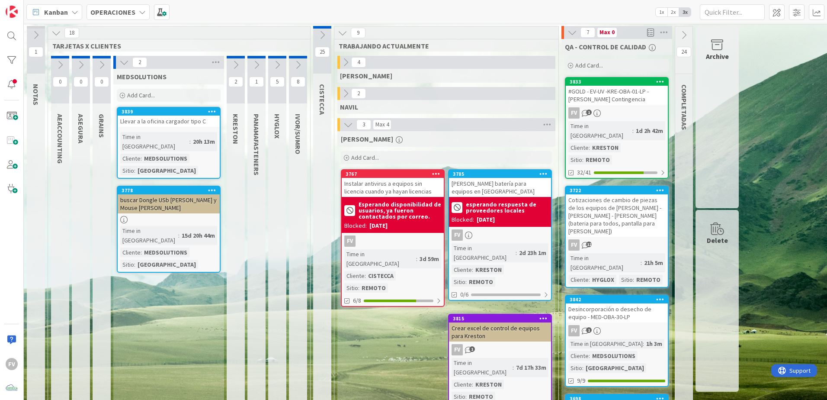
click at [152, 93] on span "Add Card..." at bounding box center [141, 95] width 28 height 8
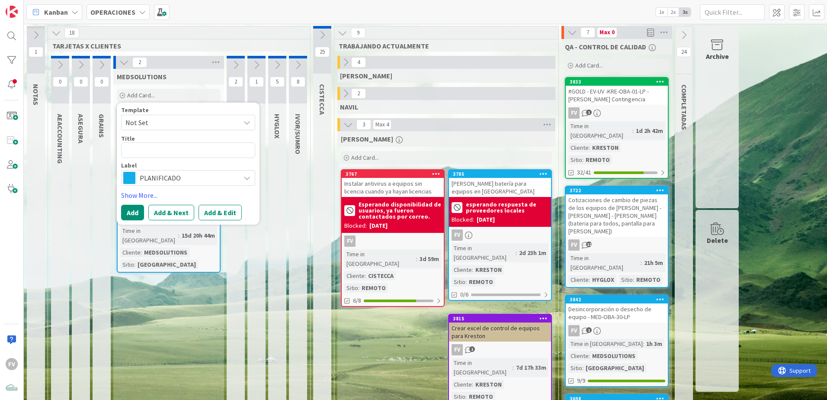
type textarea "x"
type textarea "R"
type textarea "x"
type textarea "Re"
type textarea "x"
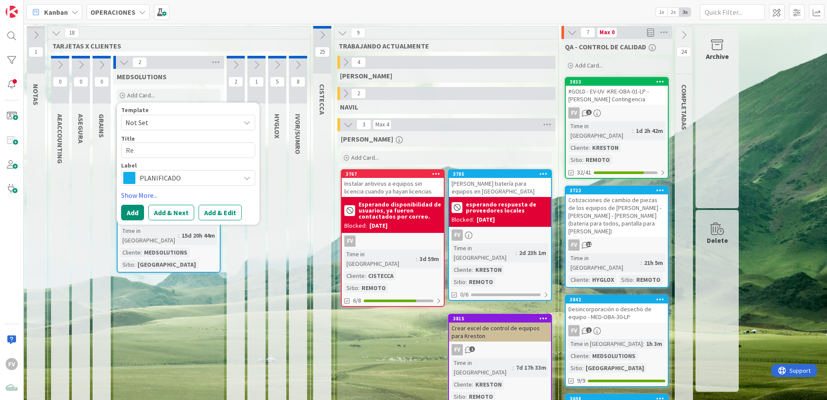
type textarea "Ree"
type textarea "x"
type textarea "Reem"
type textarea "x"
type textarea "Reempl"
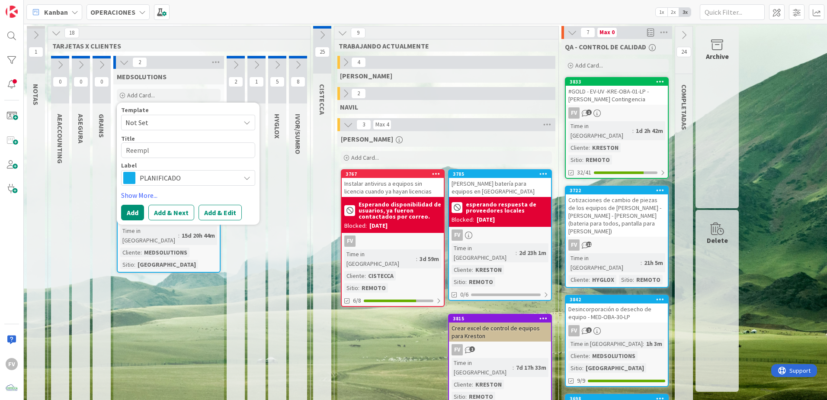
type textarea "x"
type textarea "Reempla"
type textarea "x"
type textarea "Reemplaz"
type textarea "x"
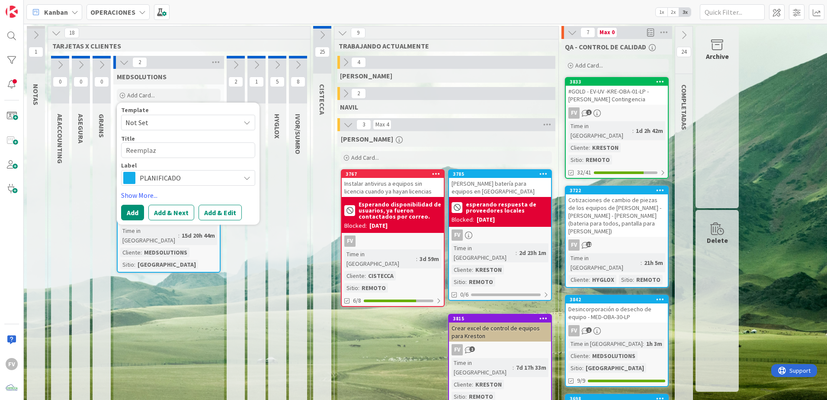
type textarea "Reemplazo"
drag, startPoint x: 173, startPoint y: 147, endPoint x: -14, endPoint y: 155, distance: 187.1
click at [0, 155] on html "FV Kanban OPERACIONES 1x 2x 3x 1 NOTAS 18 TARJETAS X CLIENTES 0 AEACCOUNTING 0 …" at bounding box center [413, 200] width 827 height 400
click at [212, 124] on span "Not Set" at bounding box center [179, 122] width 108 height 11
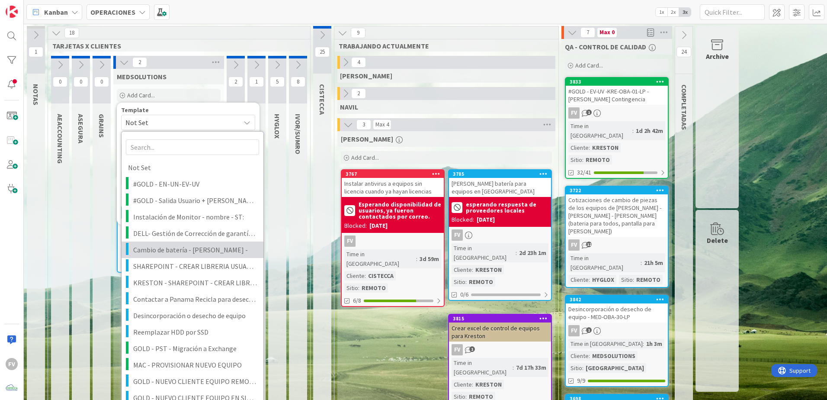
drag, startPoint x: 201, startPoint y: 251, endPoint x: 201, endPoint y: 233, distance: 17.3
click at [201, 251] on span "Cambio de batería - [PERSON_NAME] -" at bounding box center [195, 249] width 124 height 11
type textarea "x"
type textarea "Cambio de batería - [PERSON_NAME] -"
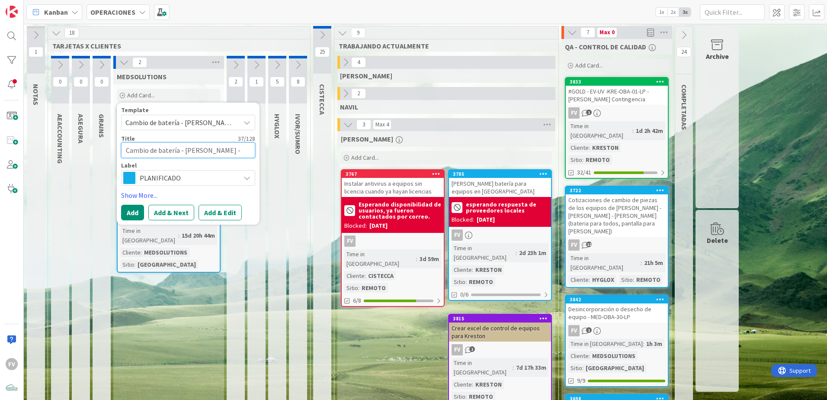
click at [236, 151] on textarea "Cambio de batería - [PERSON_NAME] -" at bounding box center [188, 150] width 134 height 16
type textarea "x"
type textarea "Cambio de batería - [PERSON_NAME] -"
type textarea "x"
type textarea "Cambio de batería - [PERSON_NAME] - M"
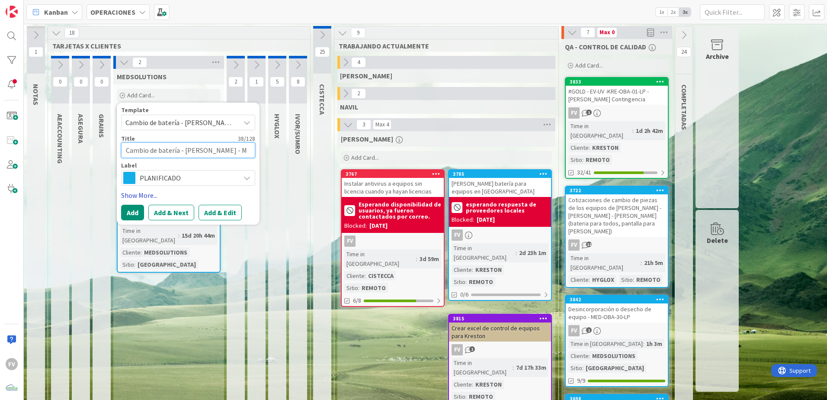
type textarea "x"
type textarea "Cambio de batería - Equipo Portatil - ME"
type textarea "x"
type textarea "Cambio de batería - Equipo Portatil - MED"
type textarea "x"
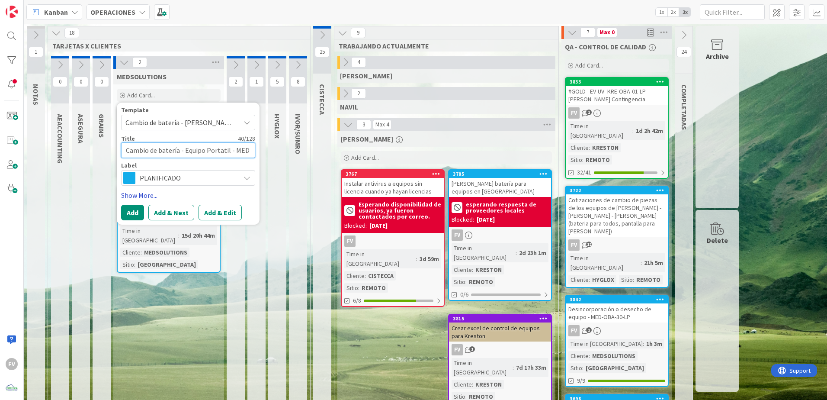
type textarea "Cambio de batería - Equipo Portatil - MED-"
type textarea "x"
type textarea "Cambio de batería - Equipo Portatil - MED-O"
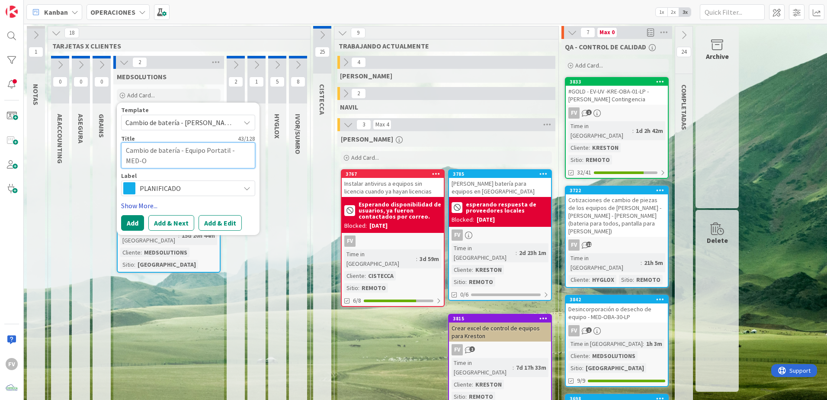
type textarea "x"
type textarea "Cambio de batería - Equipo Portatil - MED-OB"
type textarea "x"
type textarea "Cambio de batería - Equipo Portatil - MED-OBA"
type textarea "x"
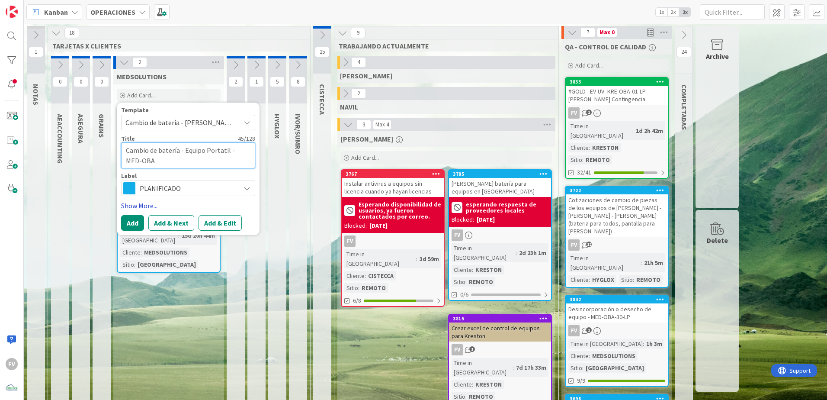
type textarea "Cambio de batería - Equipo Portatil - MED-OBA-"
type textarea "x"
type textarea "Cambio de batería - Equipo Portatil - MED-OBA-1"
type textarea "x"
type textarea "Cambio de batería - Equipo Portatil - MED-OBA-15"
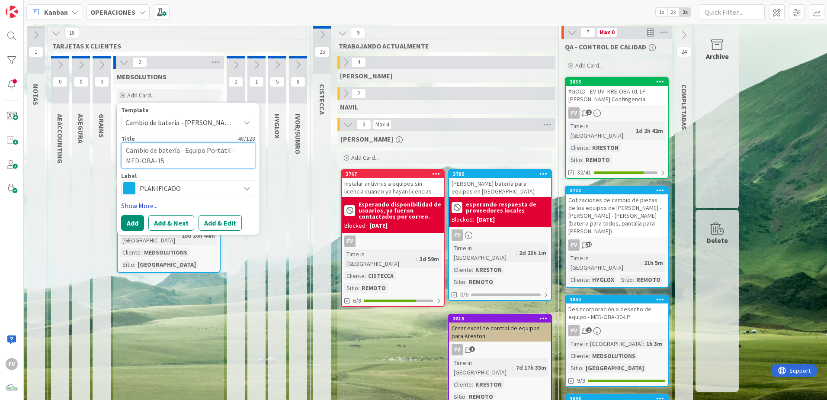
type textarea "x"
type textarea "Cambio de batería - Equipo Portatil - MED-OBA-15-"
type textarea "x"
type textarea "Cambio de batería - Equipo Portatil - MED-OBA-15-L"
type textarea "x"
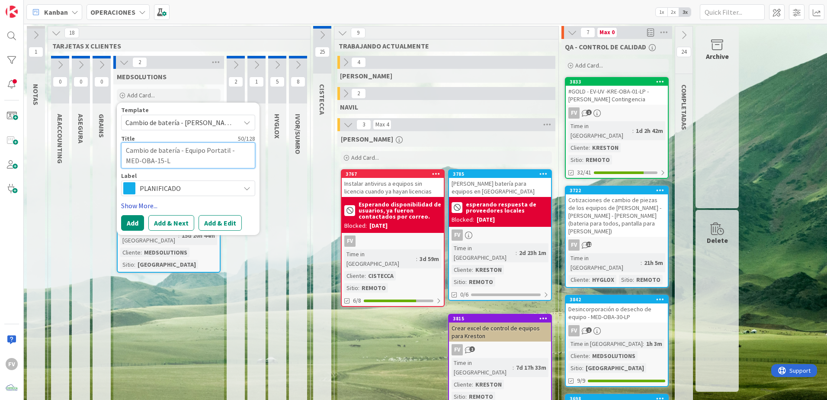
type textarea "Cambio de batería - Equipo Portatil - MED-OBA-15-LP"
type textarea "x"
type textarea "Cambio de batería - Equipo Portatil - MED-OBA-15-LP -"
type textarea "x"
type textarea "Cambio de batería - Equipo Portatil - MED-OBA-15-LP -"
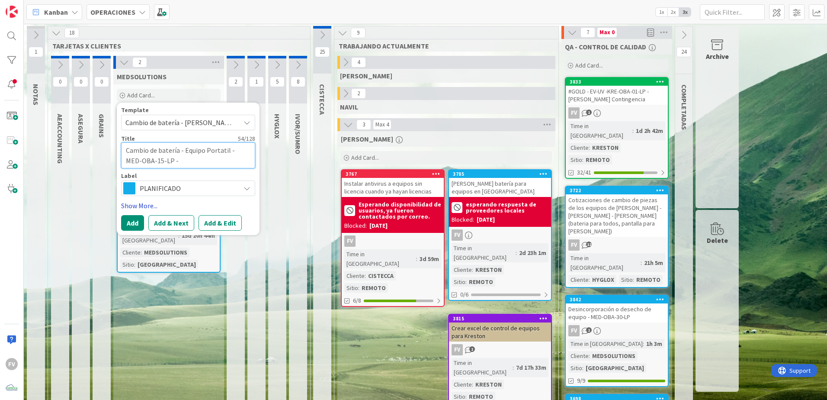
type textarea "x"
type textarea "Cambio de batería - Equipo Portatil - MED-OBA-15-LP - N"
type textarea "x"
type textarea "Cambio de batería - Equipo Portatil - MED-OBA-15-LP - Na"
type textarea "x"
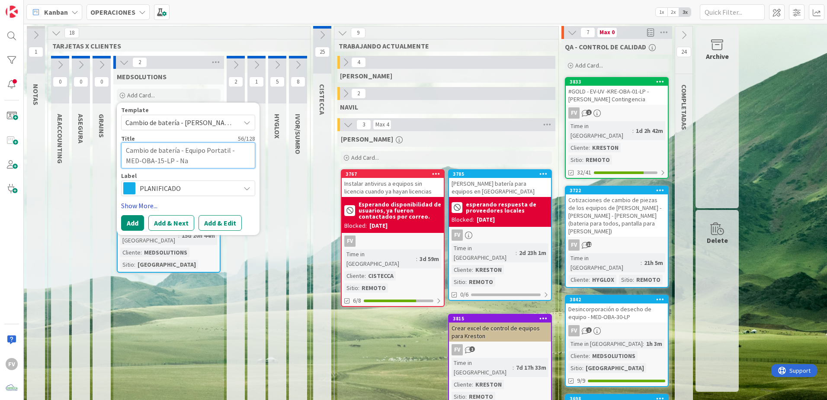
type textarea "Cambio de batería - Equipo Portatil - MED-OBA-15-LP - Nas"
type textarea "x"
type textarea "Cambio de batería - Equipo Portatil - MED-OBA-15-LP - Nass"
type textarea "x"
type textarea "Cambio de batería - Equipo Portatil - MED-OBA-15-LP - Nassi"
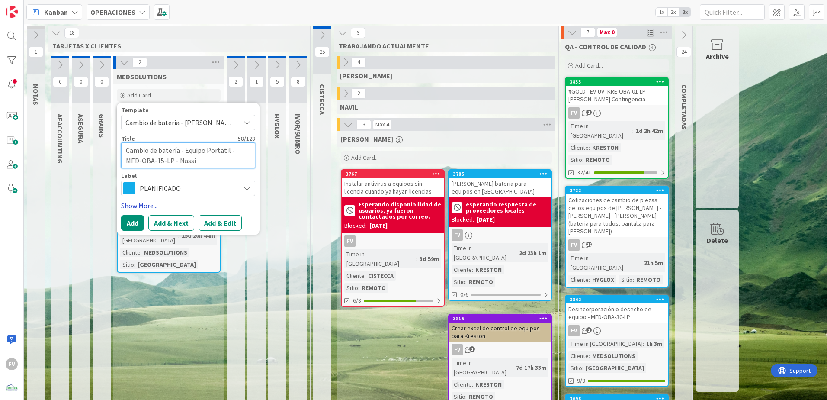
type textarea "x"
type textarea "Cambio de batería - Equipo Portatil - MED-OBA-15-LP - [PERSON_NAME]"
type textarea "x"
type textarea "Cambio de batería - Equipo Portatil - MED-OBA-15-LP - [PERSON_NAME] C"
type textarea "x"
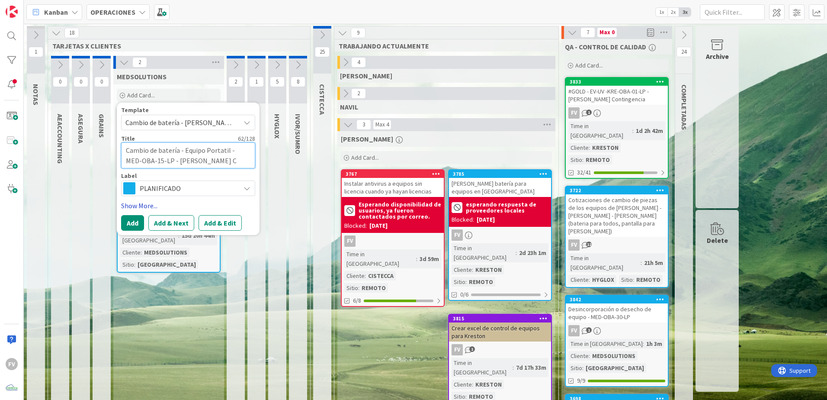
type textarea "Cambio de batería - Equipo Portatil - MED-OBA-15-LP - [PERSON_NAME]"
type textarea "x"
type textarea "Cambio de batería - [PERSON_NAME] - MED-OBA-15-LP - [PERSON_NAME]"
type textarea "x"
type textarea "Cambio de batería - Equipo Portatil - MED-OBA-15-LP - [PERSON_NAME] Go"
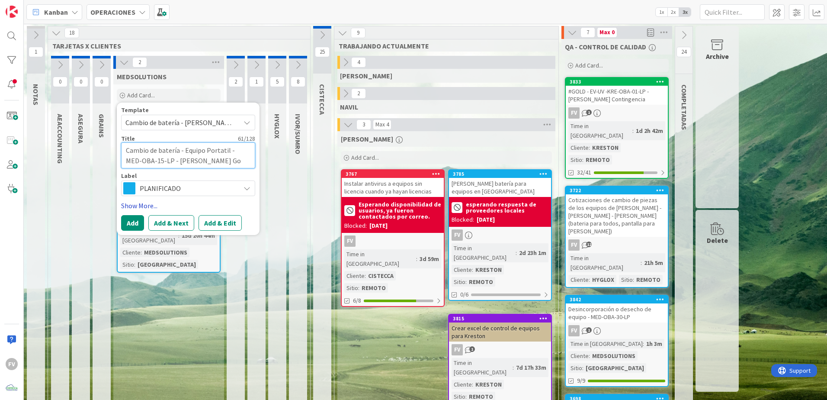
type textarea "x"
type textarea "Cambio de batería - Equipo Portatil - MED-OBA-15-LP - [PERSON_NAME]"
type textarea "x"
type textarea "Cambio de batería - Equipo Portatil - MED-OBA-15-LP - [PERSON_NAME]"
type textarea "x"
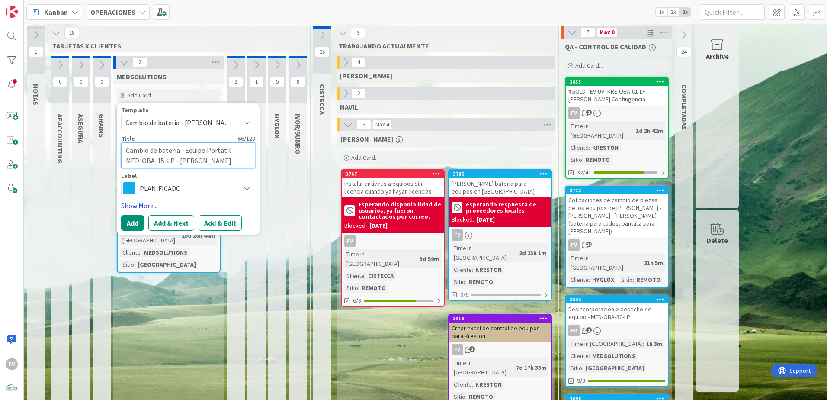
type textarea "Cambio de batería - Equipo Portatil - MED-OBA-15-LP - [PERSON_NAME]"
type textarea "x"
type textarea "Cambio de batería - Equipo Portatil - MED-OBA-15-LP - [PERSON_NAME]"
type textarea "x"
type textarea "Cambio de batería - Equipo Portatil - MED-OBA-15-LP - [PERSON_NAME]"
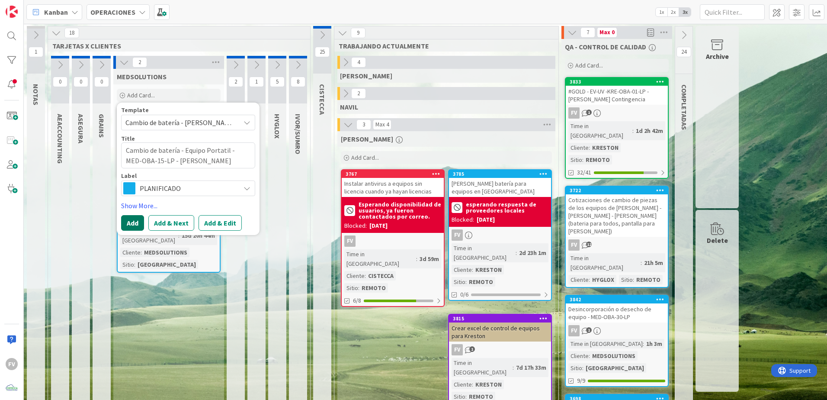
click at [132, 219] on button "Add" at bounding box center [132, 223] width 23 height 16
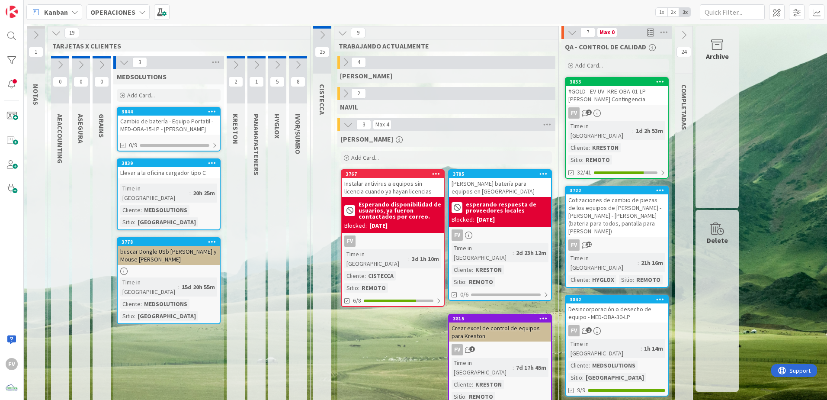
click at [176, 124] on div "Cambio de batería - Equipo Portatil - MED-OBA-15-LP - [PERSON_NAME]" at bounding box center [169, 125] width 102 height 19
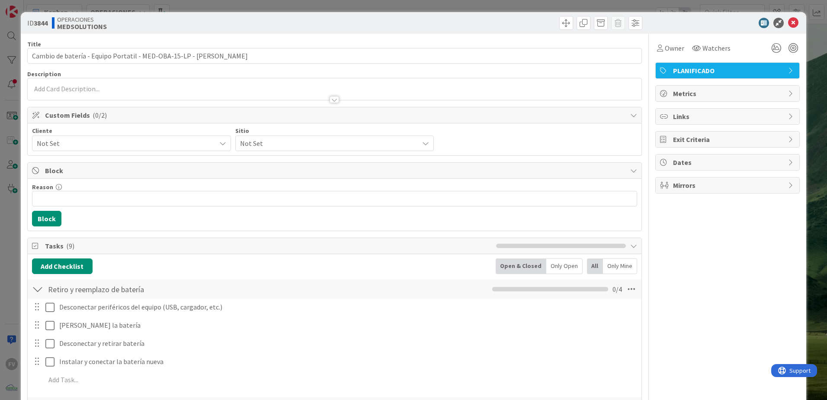
click at [383, 45] on div "Title 69 / 128" at bounding box center [334, 44] width 615 height 8
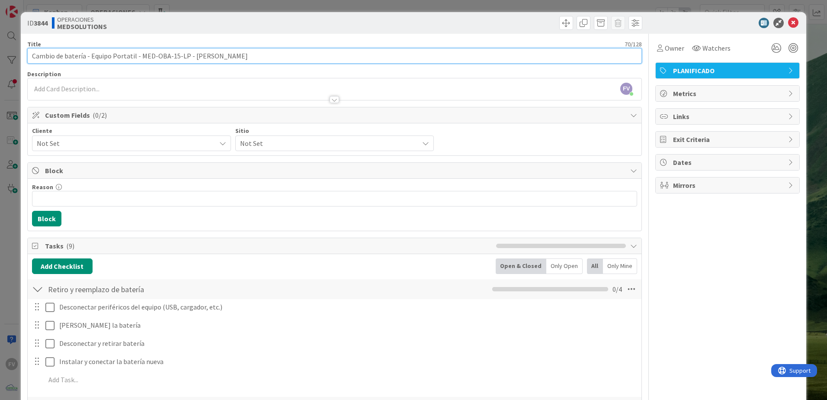
type input "Cambio de batería - Equipo Portatil - MED-OBA-15-LP - [PERSON_NAME]"
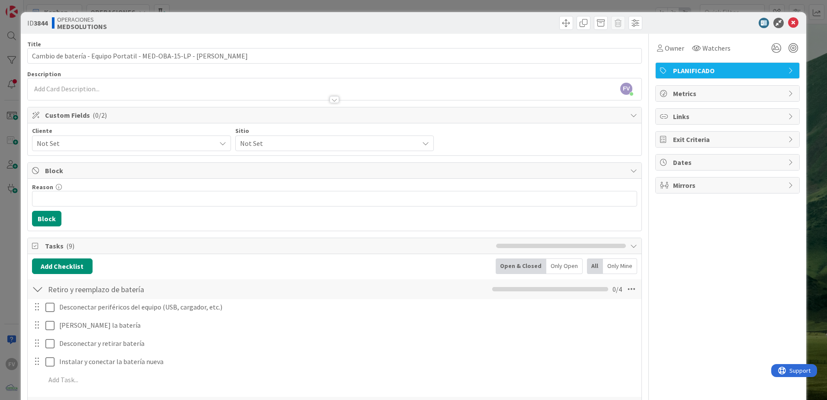
click at [587, 45] on div "ID 3844 OPERACIONES MEDSOLUTIONS Title 69 / 128 Cambio de batería - Equipo Port…" at bounding box center [413, 200] width 827 height 400
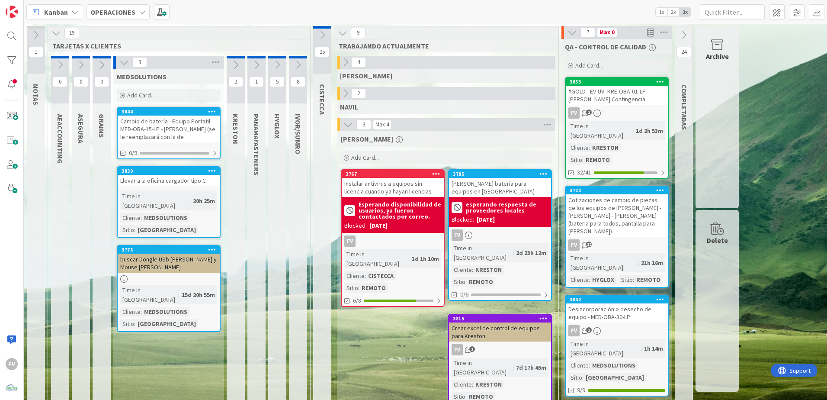
click at [205, 132] on div "Cambio de batería - Equipo Portatil - MED-OBA-15-LP - [PERSON_NAME] (se le reem…" at bounding box center [169, 129] width 102 height 27
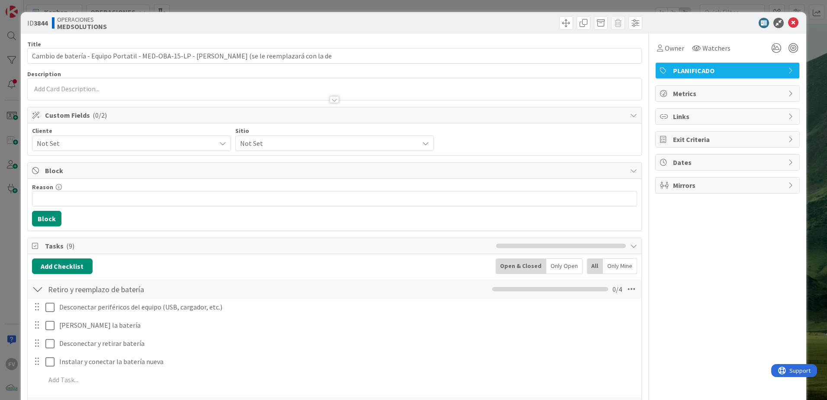
click at [122, 138] on span "Not Set" at bounding box center [124, 143] width 175 height 12
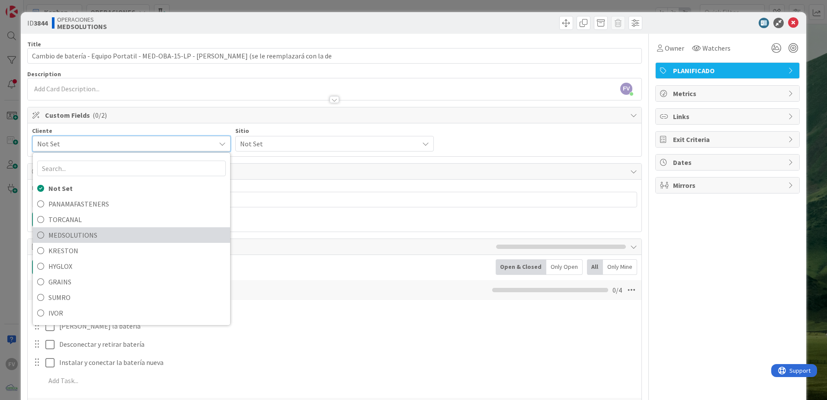
click at [115, 233] on span "MEDSOLUTIONS" at bounding box center [136, 234] width 177 height 13
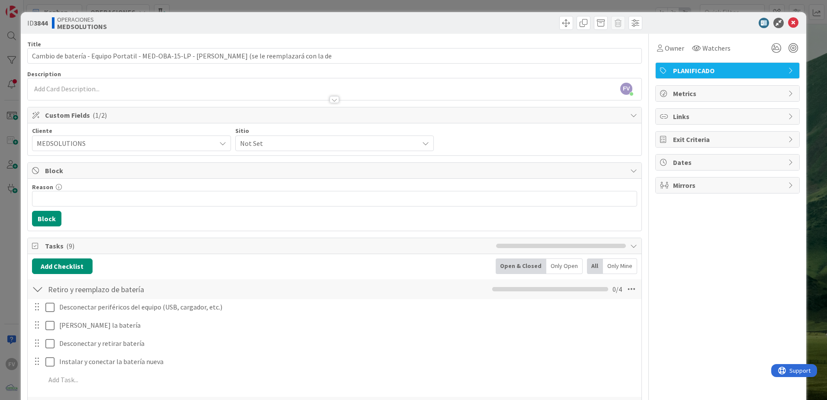
click at [256, 141] on span "Not Set" at bounding box center [327, 143] width 175 height 12
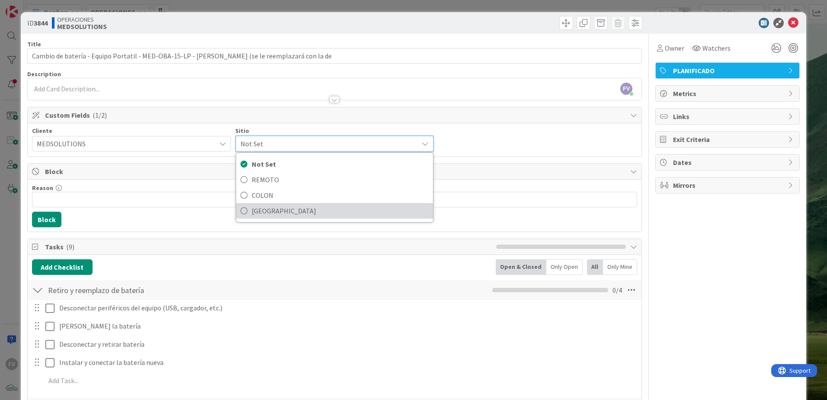
click at [313, 211] on span "[GEOGRAPHIC_DATA]" at bounding box center [340, 210] width 177 height 13
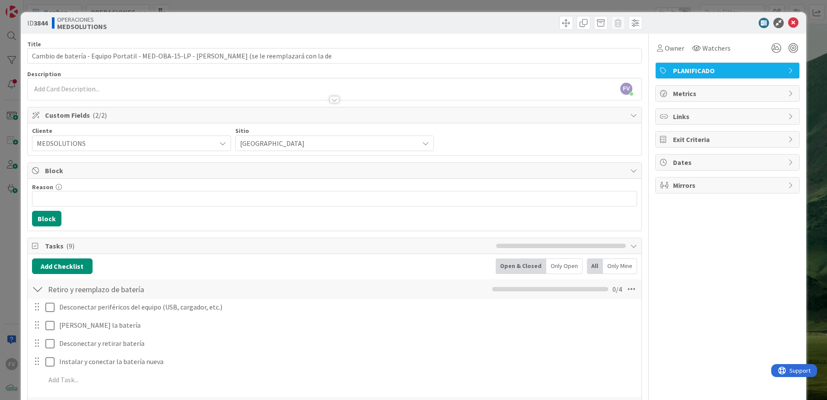
click at [279, 115] on span "Custom Fields ( 2/2 )" at bounding box center [335, 115] width 581 height 10
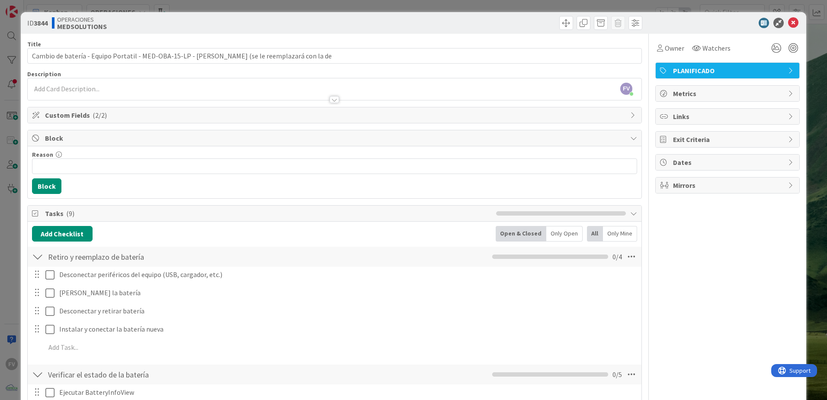
click at [74, 143] on div "Block" at bounding box center [335, 138] width 614 height 16
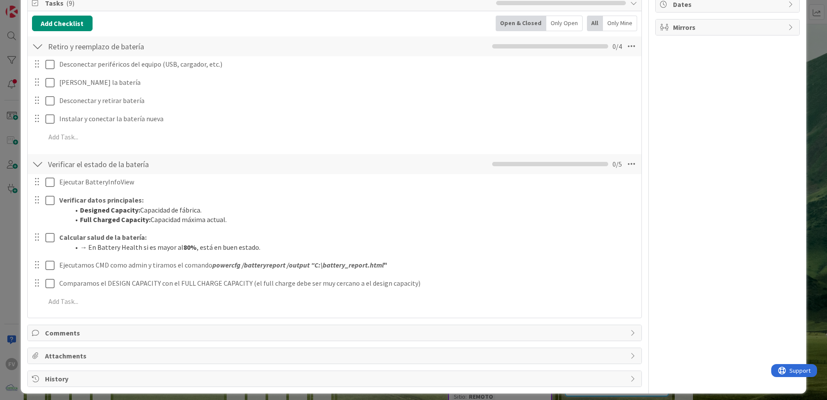
scroll to position [164, 0]
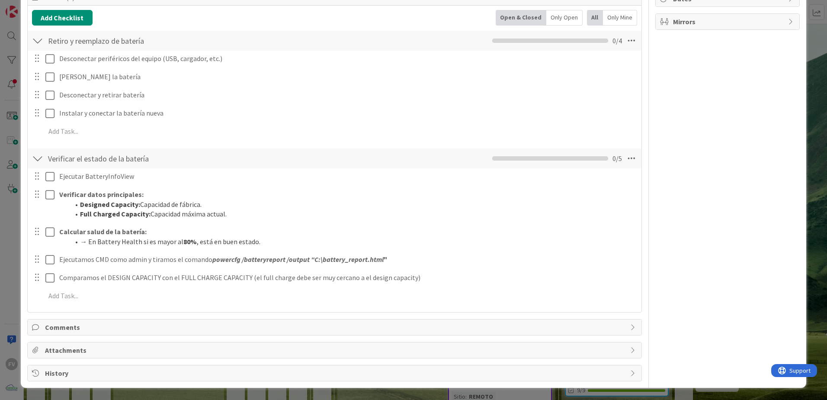
click at [10, 235] on div "ID 3844 OPERACIONES MEDSOLUTIONS Title 98 / 128 Cambio de batería - Equipo Port…" at bounding box center [413, 200] width 827 height 400
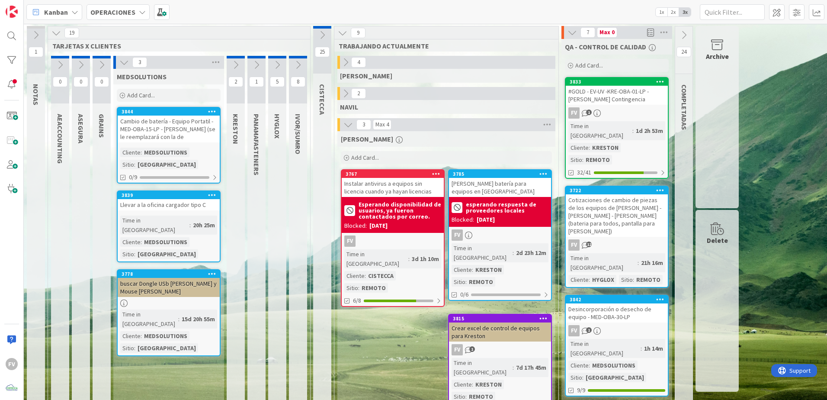
click at [126, 61] on icon at bounding box center [124, 63] width 10 height 10
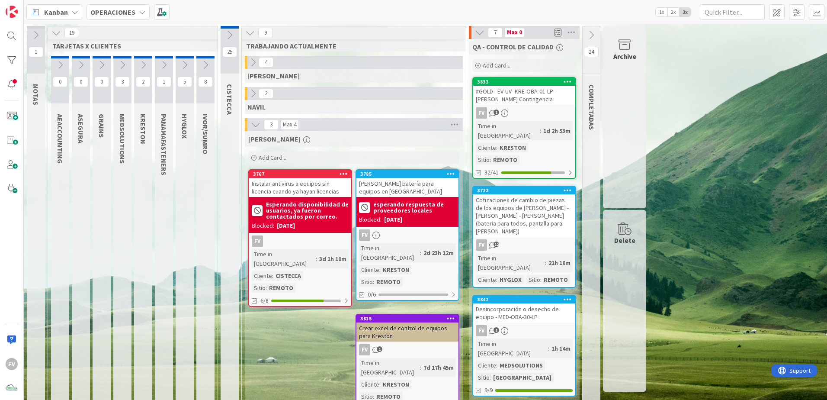
click at [436, 236] on div "FV" at bounding box center [408, 234] width 102 height 11
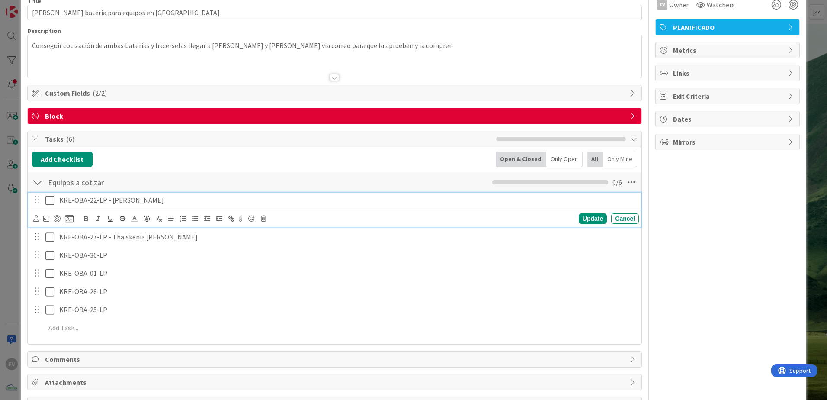
click at [48, 201] on icon at bounding box center [49, 200] width 9 height 10
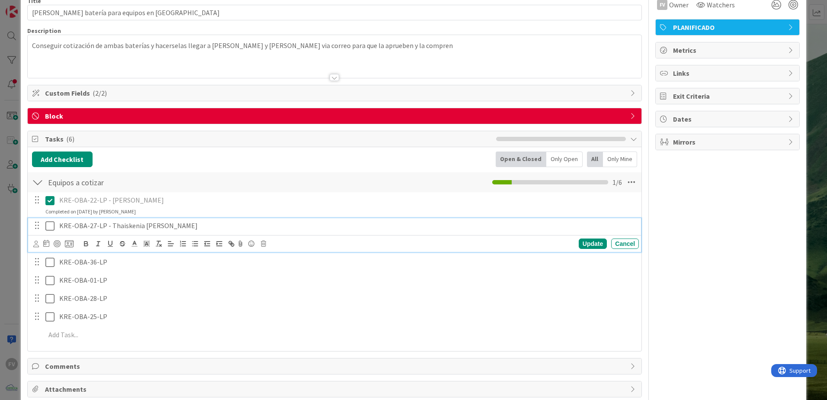
click at [49, 223] on icon at bounding box center [49, 226] width 9 height 10
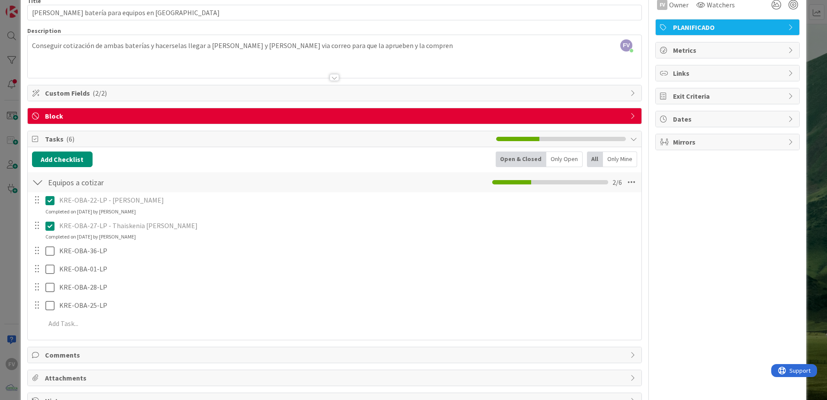
click at [587, 156] on div "ID 3785 OPERACIONES [PERSON_NAME] Title 39 / 128 Cotizar batería para equipos e…" at bounding box center [413, 200] width 827 height 400
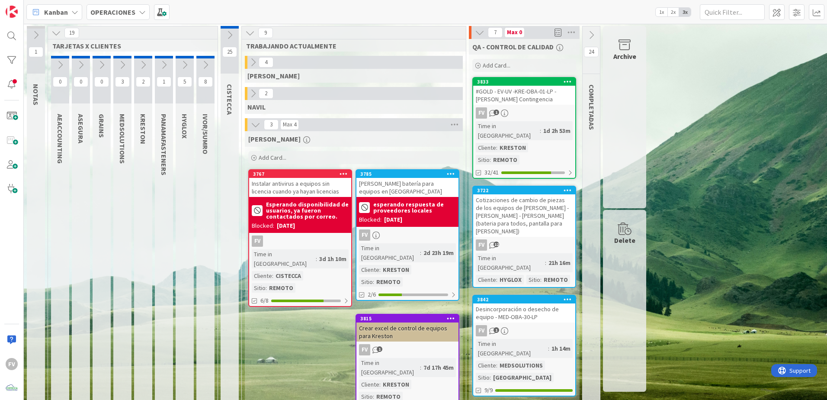
click at [587, 80] on div "Archive" at bounding box center [624, 117] width 43 height 182
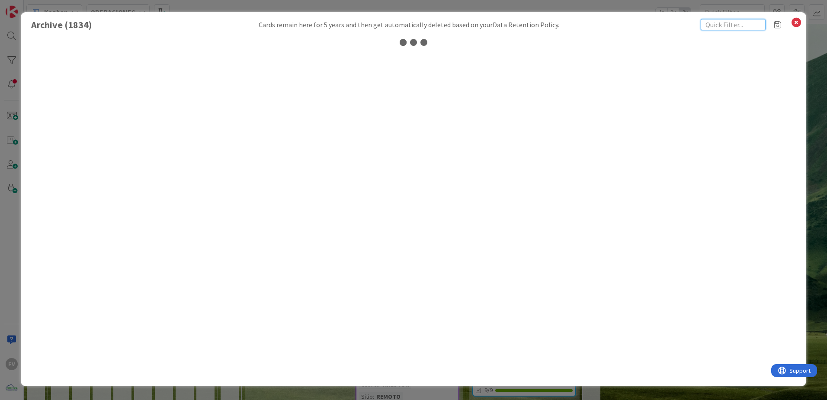
click at [587, 21] on input "text" at bounding box center [733, 24] width 65 height 11
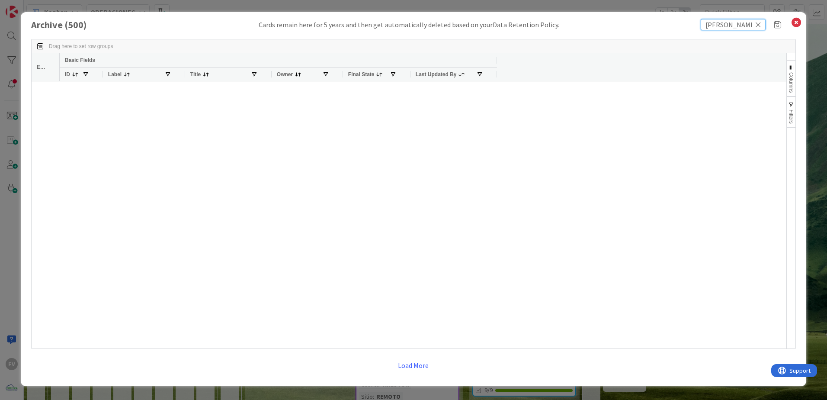
type input "[PERSON_NAME]"
click at [427, 264] on button "Load More" at bounding box center [413, 365] width 42 height 16
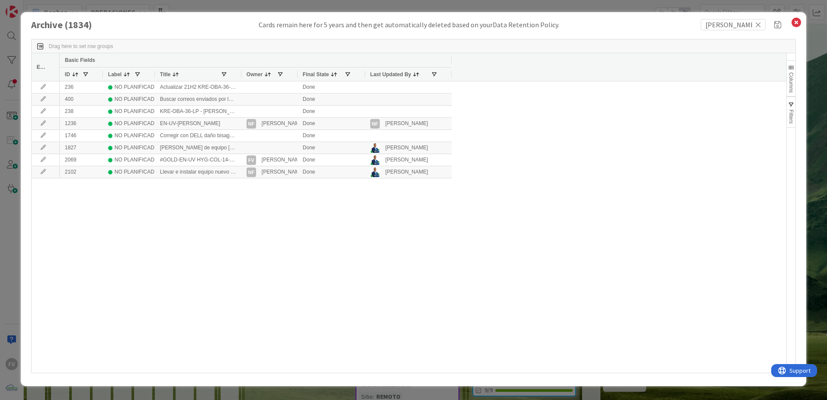
click at [241, 74] on div at bounding box center [240, 73] width 3 height 13
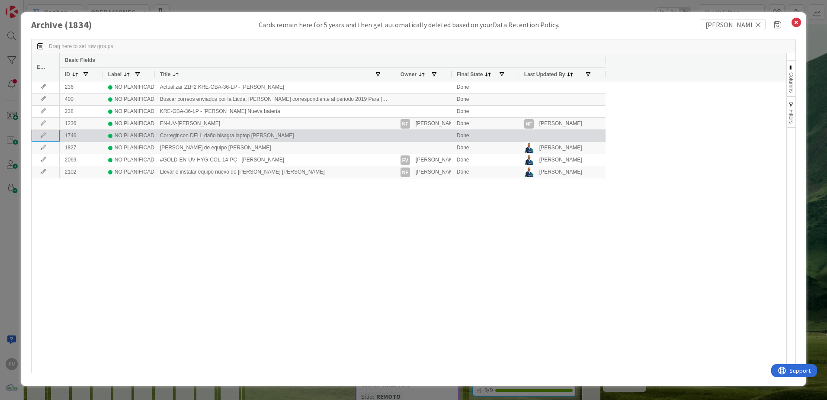
click at [42, 134] on icon at bounding box center [43, 135] width 13 height 5
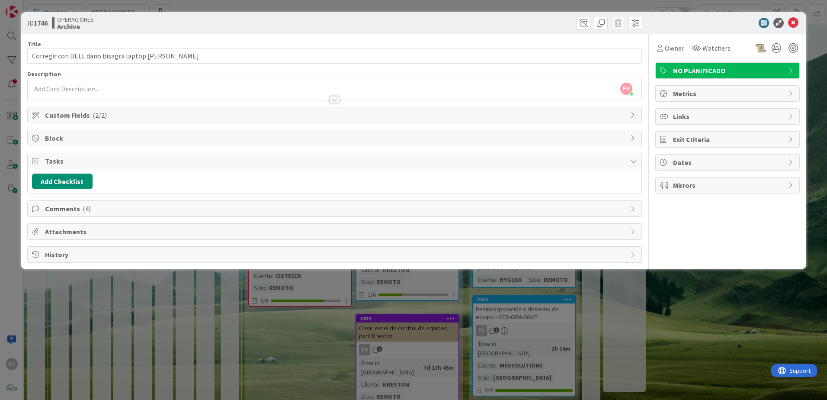
click at [119, 163] on span "Tasks" at bounding box center [335, 161] width 581 height 10
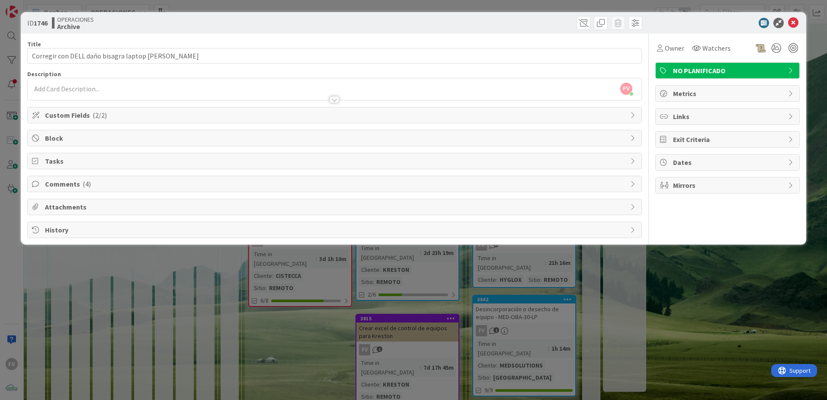
click at [116, 183] on span "Comments ( 4 )" at bounding box center [335, 184] width 581 height 10
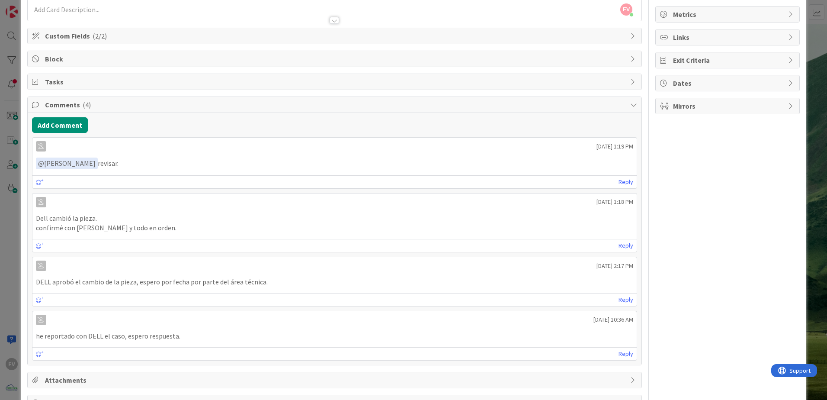
scroll to position [87, 0]
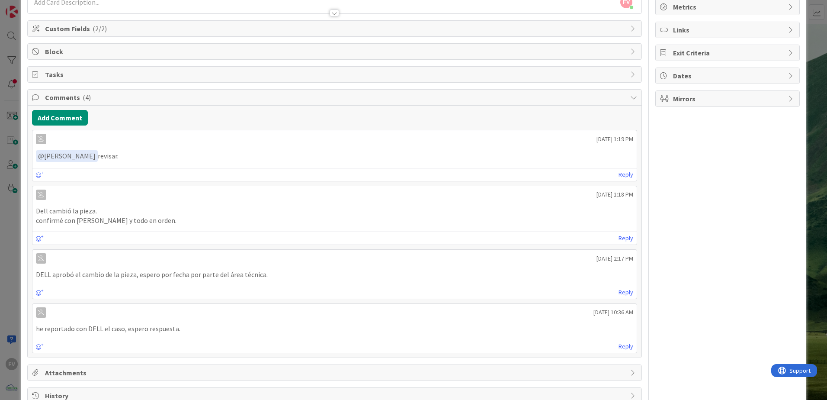
click at [371, 264] on p "he reportado con DELL el caso, espero respuesta." at bounding box center [335, 329] width 598 height 10
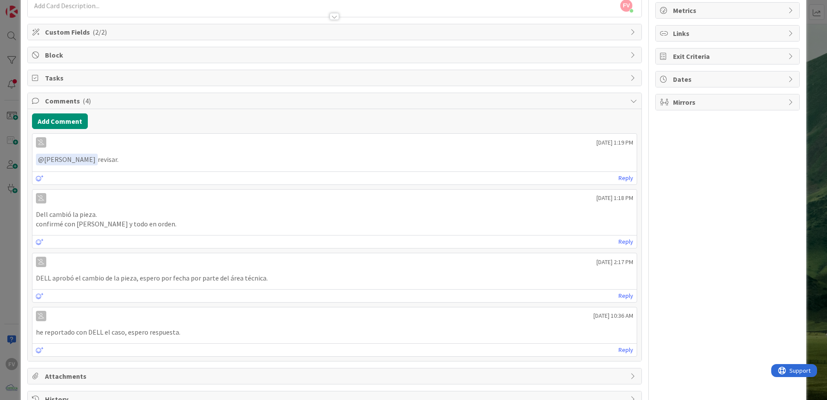
scroll to position [22, 0]
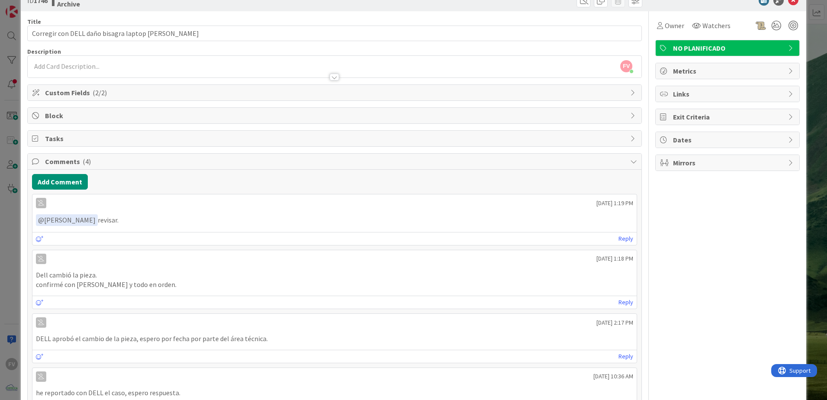
click at [116, 168] on div "Comments ( 4 )" at bounding box center [335, 162] width 614 height 16
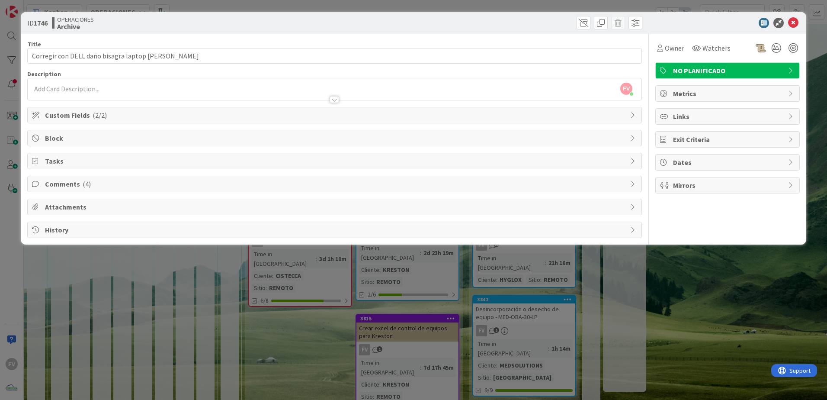
scroll to position [0, 0]
click at [58, 116] on span "Custom Fields ( 2/2 )" at bounding box center [335, 115] width 581 height 10
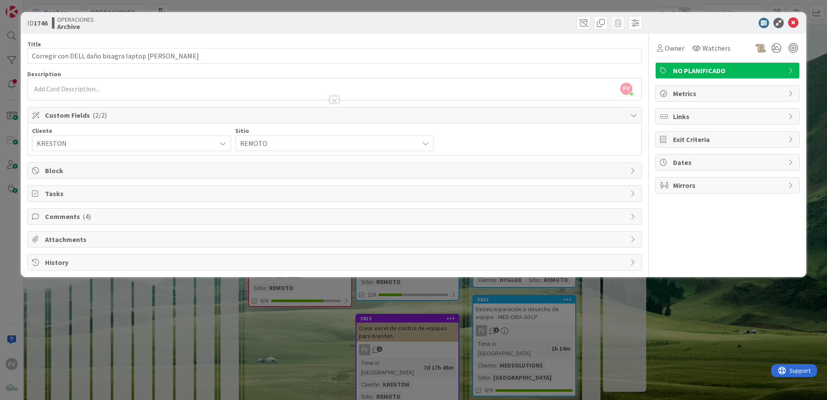
click at [58, 116] on span "Custom Fields ( 2/2 )" at bounding box center [335, 115] width 581 height 10
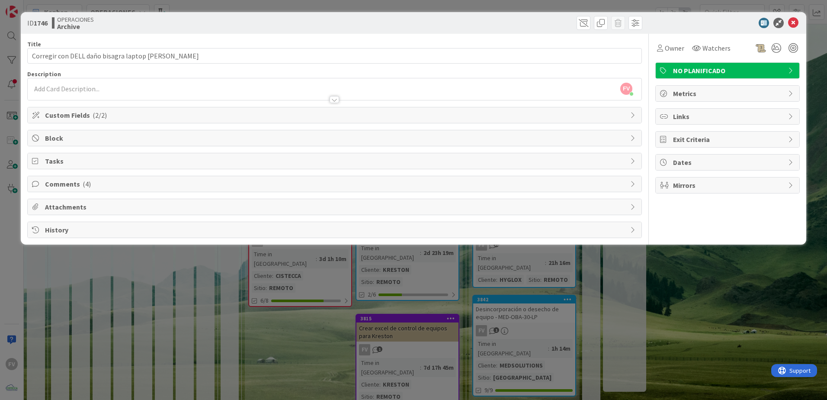
click at [587, 264] on div "ID 1746 OPERACIONES Archive Title 50 / 128 Corregir con DELL daño bisagra lapto…" at bounding box center [413, 200] width 827 height 400
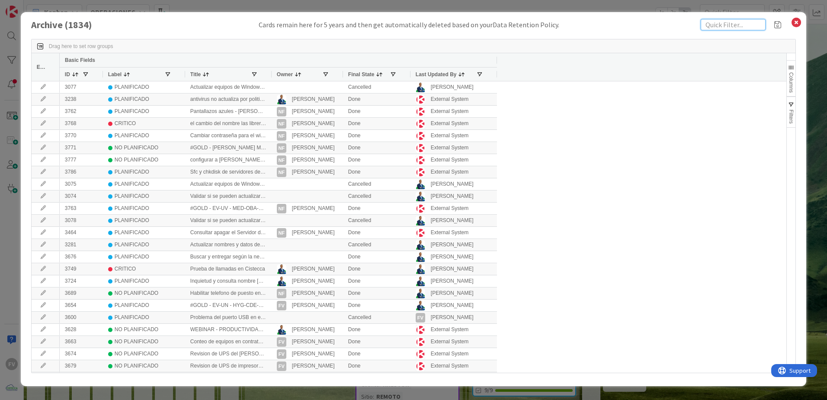
click at [587, 27] on input "text" at bounding box center [733, 24] width 65 height 11
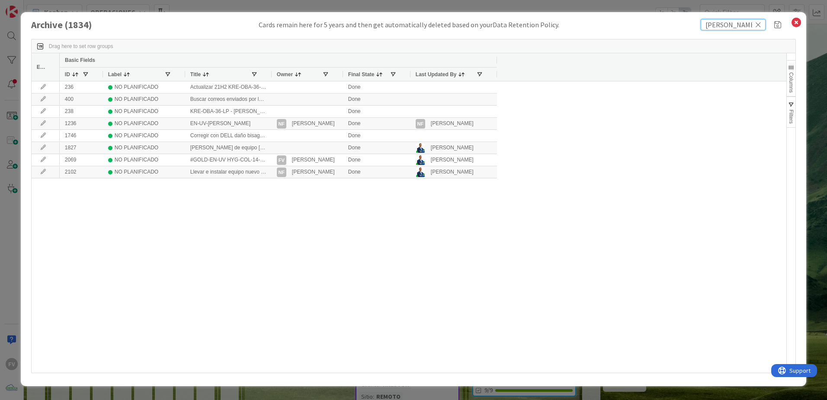
type input "[PERSON_NAME]"
click at [271, 74] on div at bounding box center [271, 73] width 3 height 13
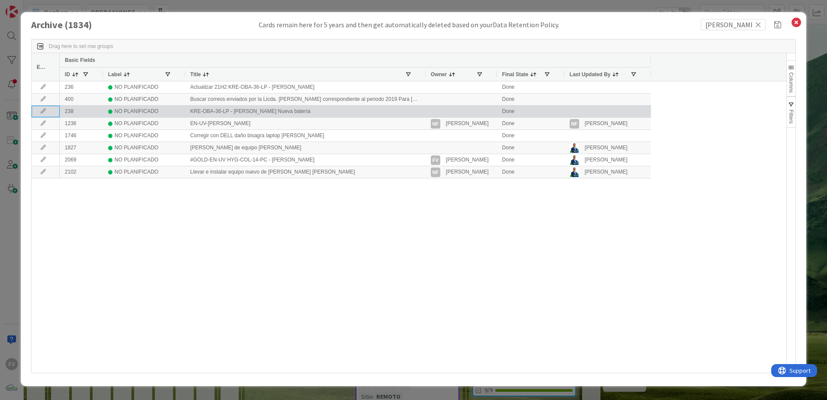
click at [44, 112] on icon at bounding box center [43, 111] width 13 height 5
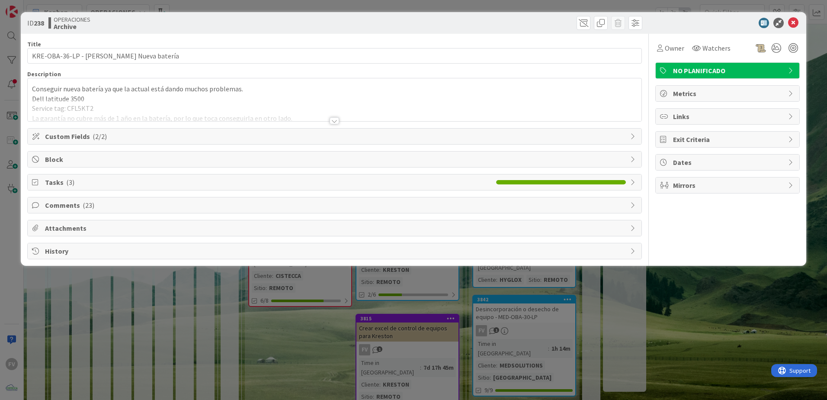
click at [167, 202] on span "Comments ( 23 )" at bounding box center [335, 205] width 581 height 10
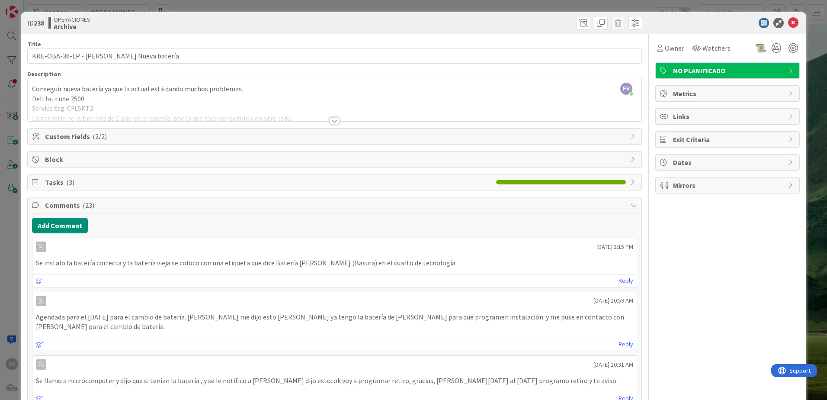
click at [336, 118] on div at bounding box center [335, 120] width 10 height 7
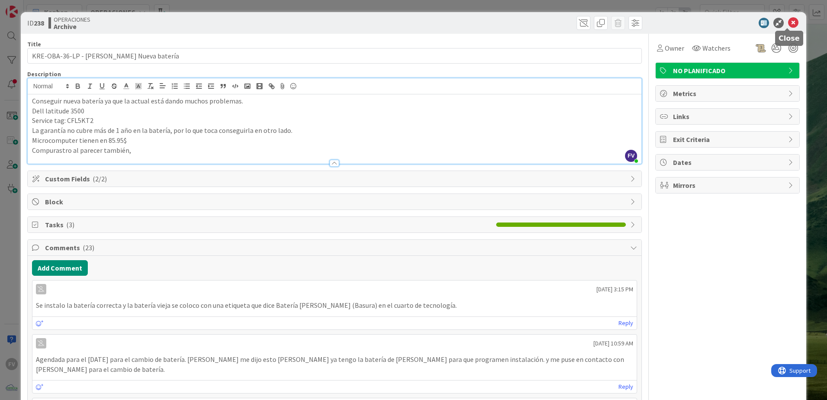
drag, startPoint x: 789, startPoint y: 19, endPoint x: 776, endPoint y: 35, distance: 20.7
click at [587, 19] on icon at bounding box center [793, 23] width 10 height 10
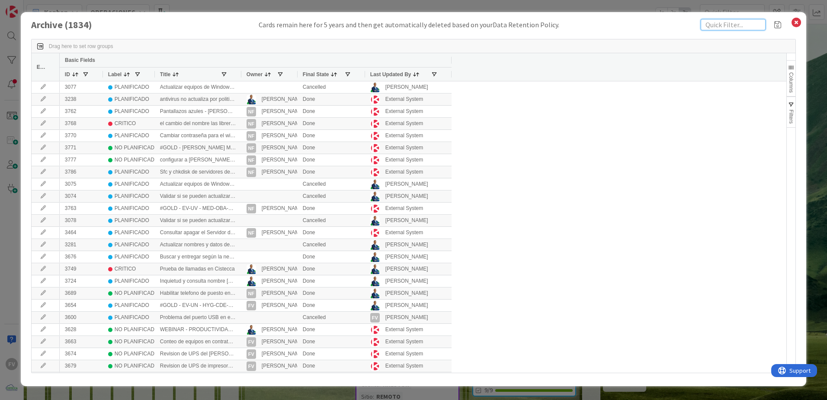
click at [587, 25] on input "text" at bounding box center [733, 24] width 65 height 11
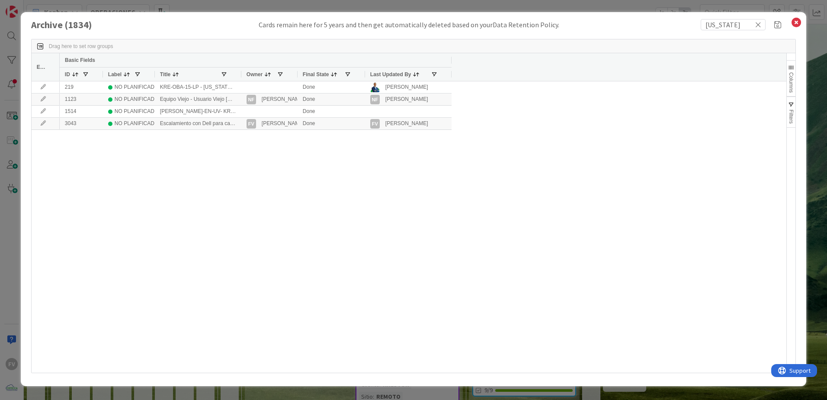
click at [239, 75] on div at bounding box center [240, 73] width 3 height 13
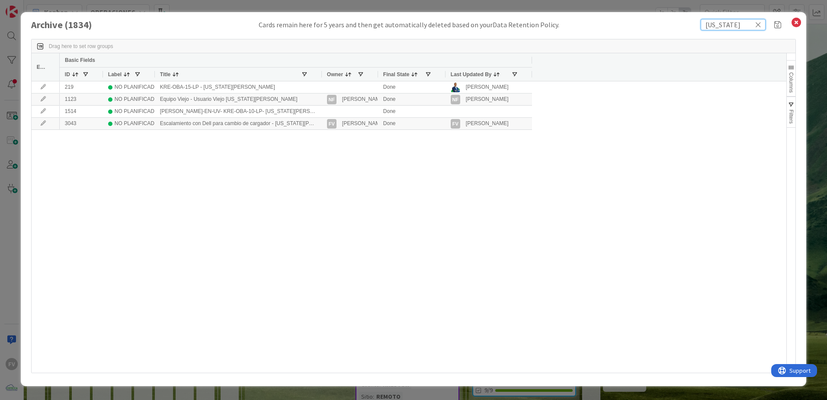
drag, startPoint x: 726, startPoint y: 24, endPoint x: 609, endPoint y: 28, distance: 117.7
click at [587, 28] on div "Archive ( 1834 ) Cards remain here for 5 years and then get automatically delet…" at bounding box center [413, 24] width 765 height 11
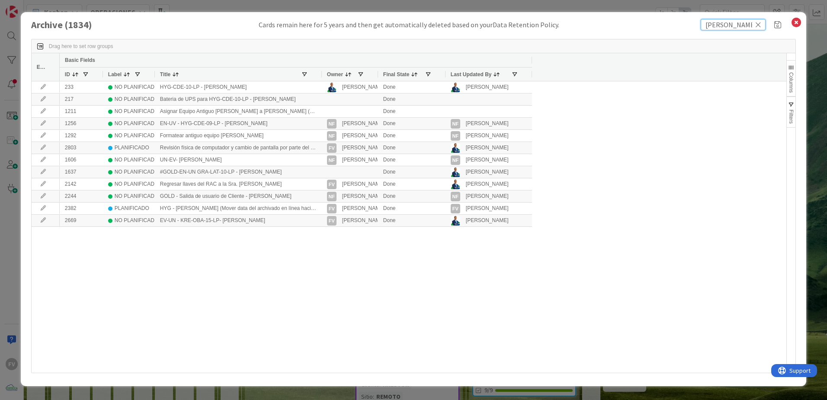
type input "[PERSON_NAME]"
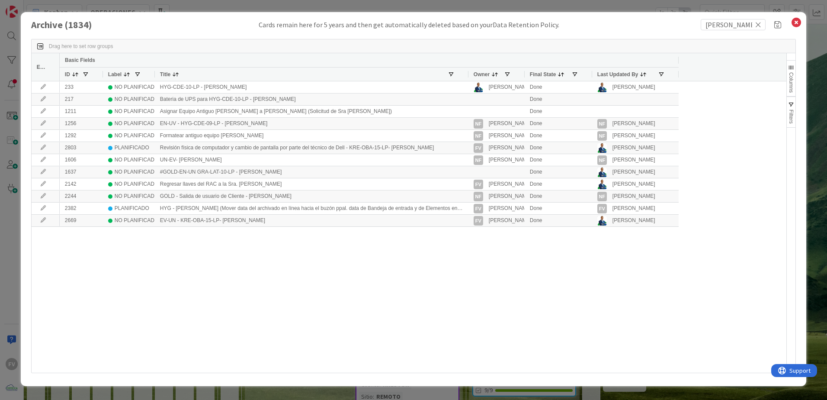
drag, startPoint x: 320, startPoint y: 74, endPoint x: 469, endPoint y: 89, distance: 149.6
click at [469, 89] on div "Edit Basic Fields ID Label Title Owner Final State Last Updated By 233 NO PLANI…" at bounding box center [409, 212] width 755 height 319
drag, startPoint x: 682, startPoint y: 28, endPoint x: 620, endPoint y: 30, distance: 62.8
click at [587, 30] on div "Archive ( 1834 ) Cards remain here for 5 years and then get automatically delet…" at bounding box center [413, 24] width 765 height 11
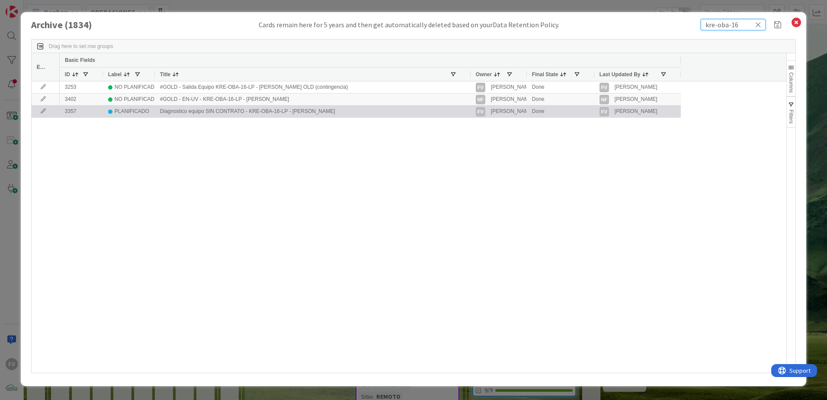
type input "kre-oba-16"
click at [42, 111] on icon at bounding box center [43, 111] width 13 height 5
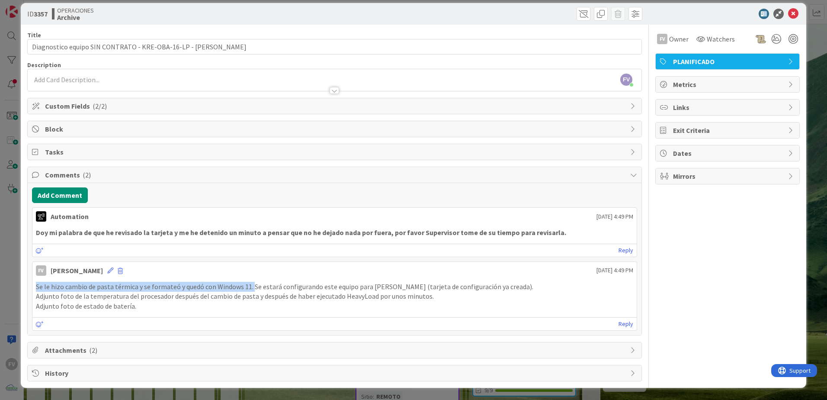
drag, startPoint x: 34, startPoint y: 287, endPoint x: 252, endPoint y: 286, distance: 217.6
click at [252, 264] on div "Se le hizo cambio de pasta térmica y se formateó y quedó con Windows 11. Se est…" at bounding box center [334, 296] width 604 height 36
copy p "Se le hizo cambio de pasta térmica y se formateó y quedó con Windows 11."
click at [180, 264] on p "Adjunto foto de la temperatura del procesador después del cambio de pasta y des…" at bounding box center [335, 296] width 598 height 10
click at [157, 179] on span "Comments ( 2 )" at bounding box center [335, 175] width 581 height 10
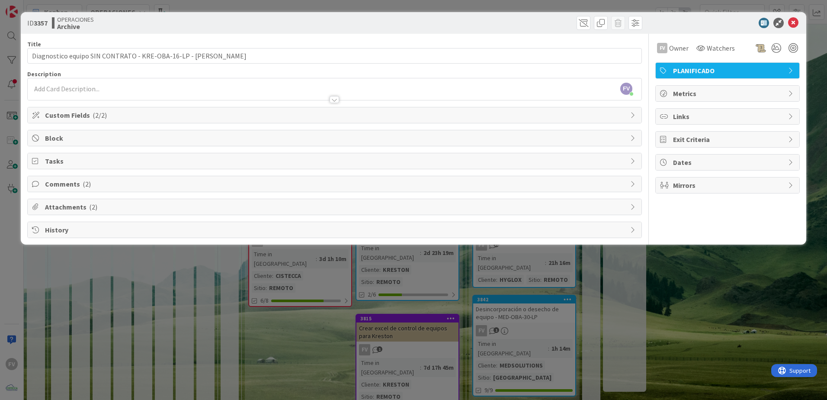
click at [195, 264] on div "ID 3357 OPERACIONES Archive Title 69 / 128 Diagnostico equipo SIN CONTRATO - KR…" at bounding box center [413, 200] width 827 height 400
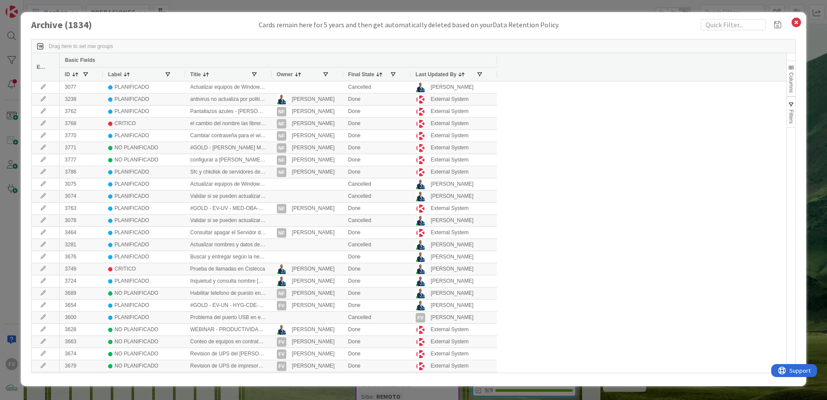
click at [587, 17] on div "Archive ( 1834 ) Cards remain here for 5 years and then get automatically delet…" at bounding box center [413, 200] width 827 height 400
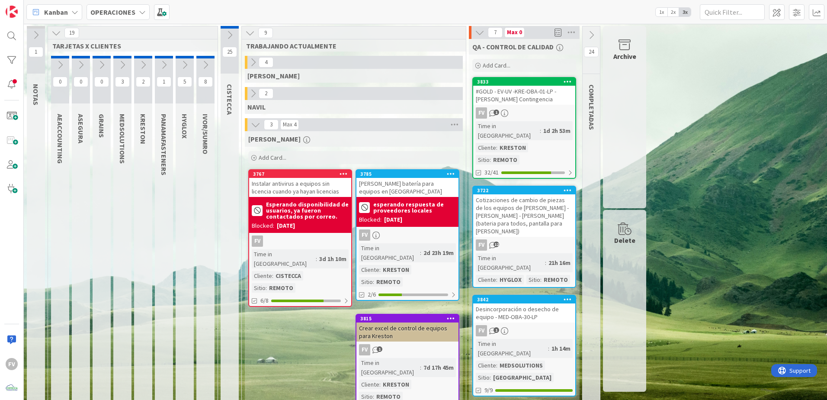
click at [587, 80] on div "Archive" at bounding box center [624, 117] width 43 height 182
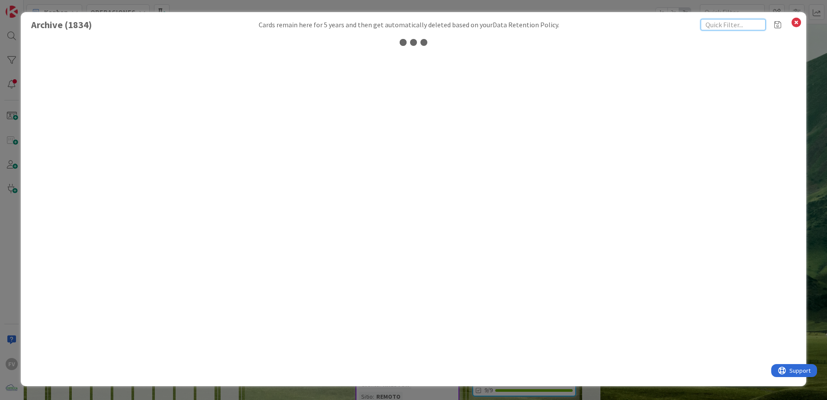
click at [587, 22] on input "text" at bounding box center [733, 24] width 65 height 11
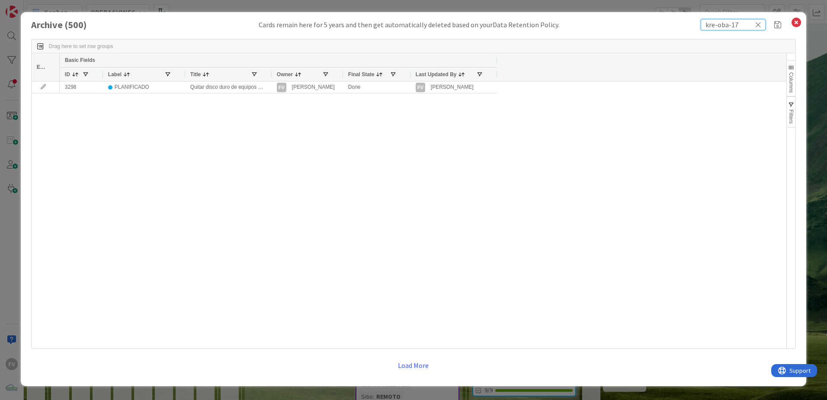
type input "kre-oba-17"
click at [270, 74] on div at bounding box center [271, 73] width 3 height 13
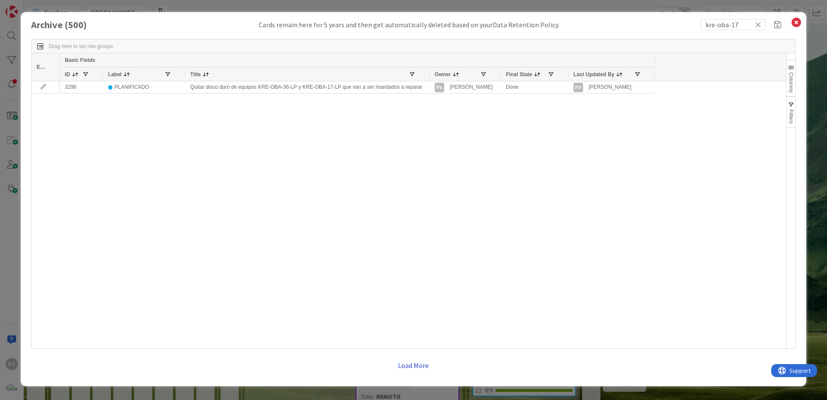
click at [420, 264] on button "Load More" at bounding box center [413, 365] width 42 height 16
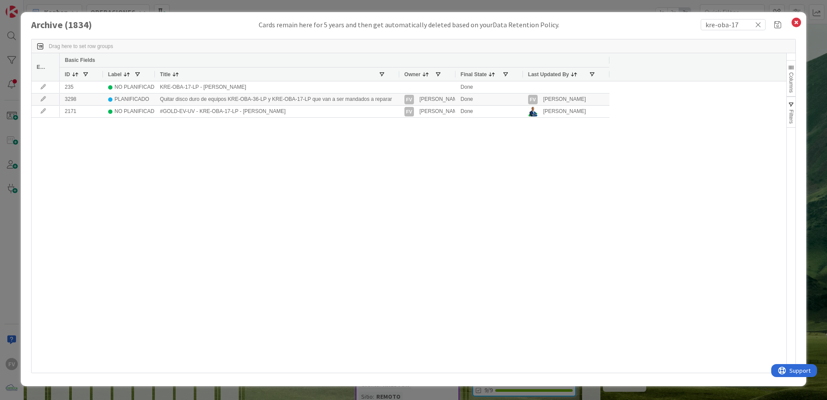
click at [457, 72] on div "Final State" at bounding box center [489, 74] width 67 height 14
drag, startPoint x: 453, startPoint y: 73, endPoint x: 488, endPoint y: 74, distance: 34.6
click at [488, 74] on div at bounding box center [489, 73] width 3 height 13
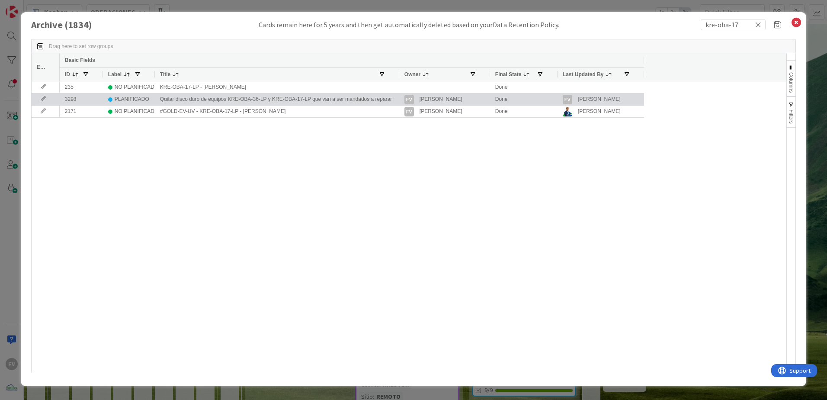
click at [40, 101] on icon at bounding box center [43, 98] width 13 height 5
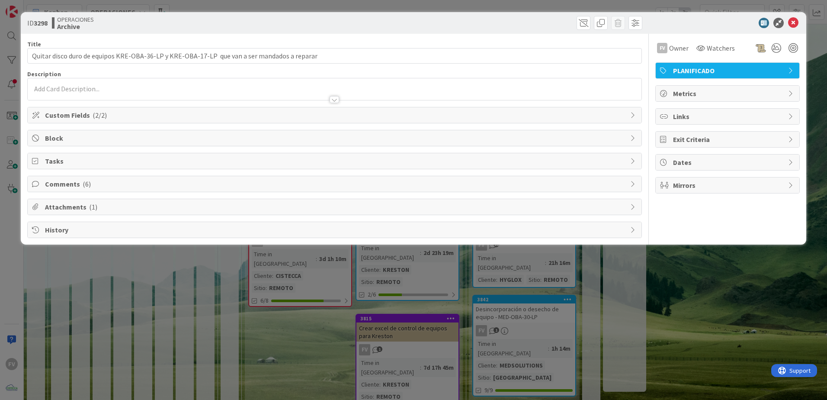
click at [142, 186] on span "Comments ( 6 )" at bounding box center [335, 184] width 581 height 10
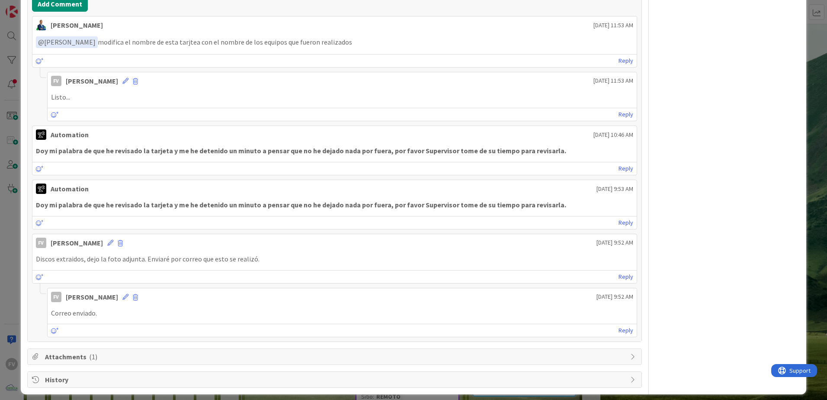
scroll to position [207, 0]
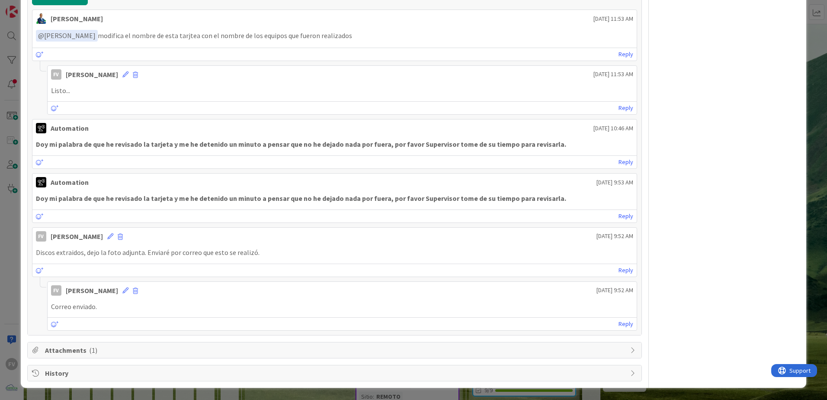
click at [89, 264] on span "( 1 )" at bounding box center [93, 350] width 8 height 9
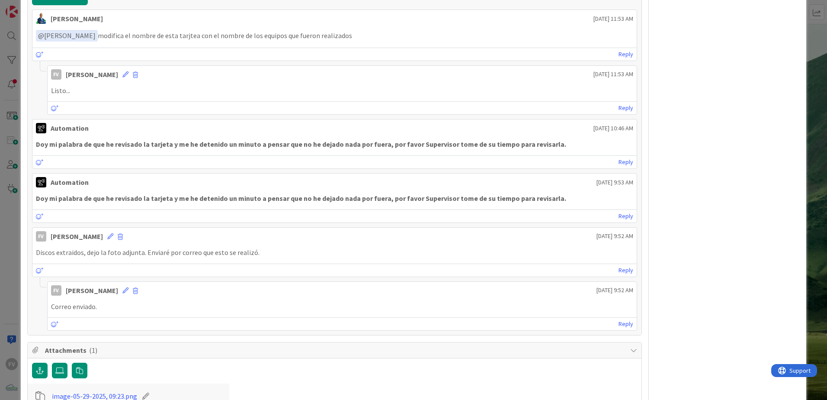
scroll to position [308, 0]
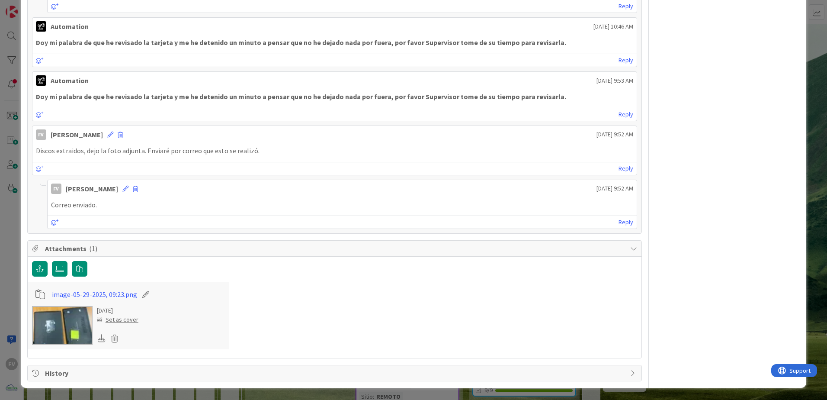
click at [58, 264] on img at bounding box center [62, 325] width 61 height 39
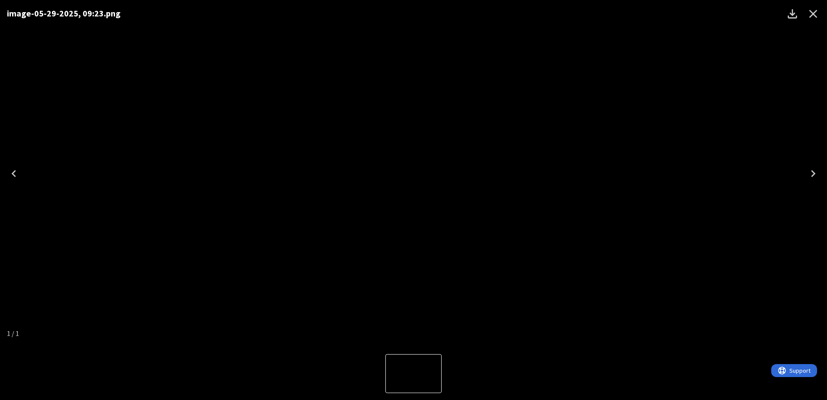
click at [587, 128] on div "image-05-29-2025, 09:23.png" at bounding box center [413, 173] width 827 height 347
click at [587, 14] on icon "Close" at bounding box center [814, 14] width 8 height 8
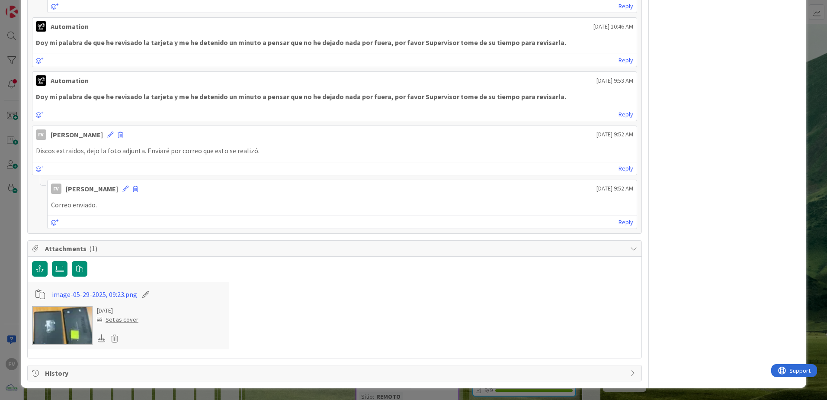
click at [37, 264] on img at bounding box center [62, 325] width 61 height 39
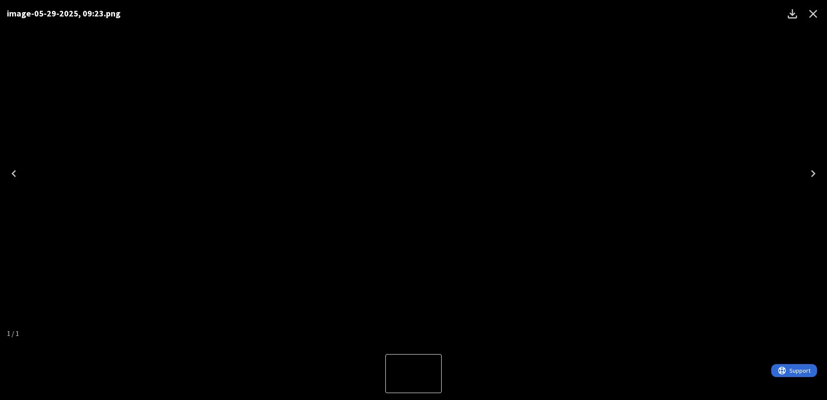
click at [587, 15] on icon "Close" at bounding box center [814, 14] width 8 height 8
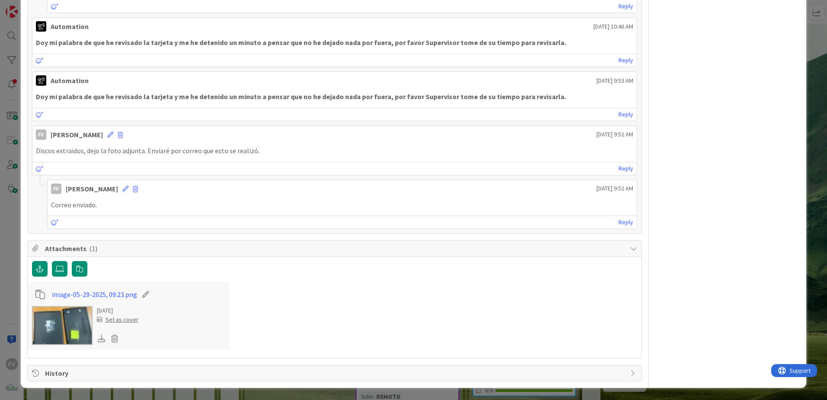
click at [587, 30] on div "ID 3298 OPERACIONES Archive Title 92 / 128 Quitar disco duro de equipos KRE-OBA…" at bounding box center [413, 200] width 827 height 400
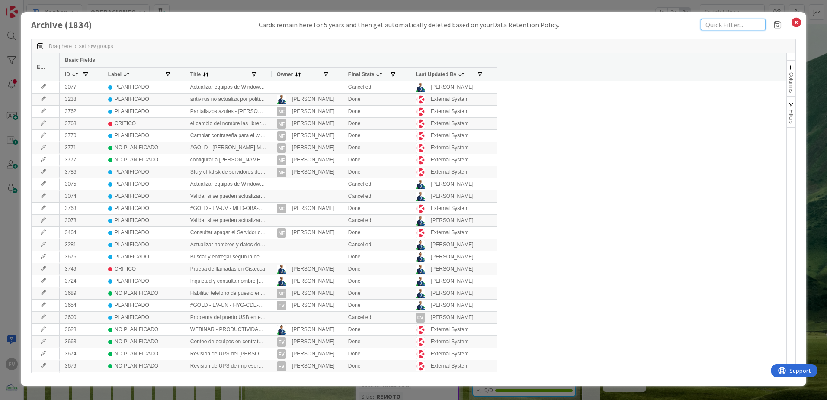
click at [587, 23] on input "text" at bounding box center [733, 24] width 65 height 11
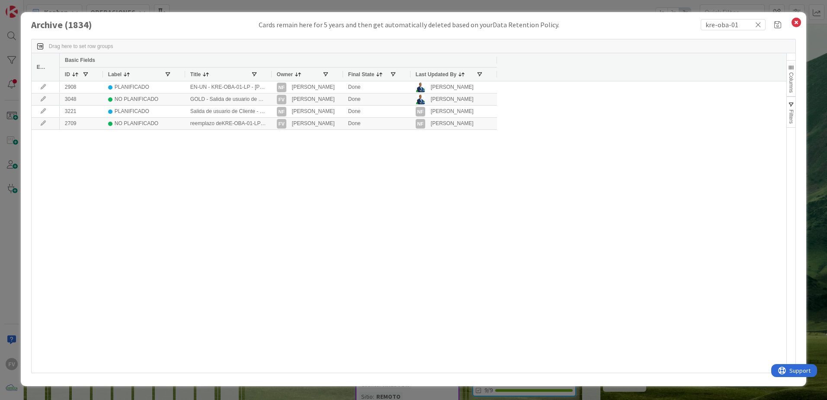
click at [272, 74] on div "Owner" at bounding box center [307, 74] width 71 height 14
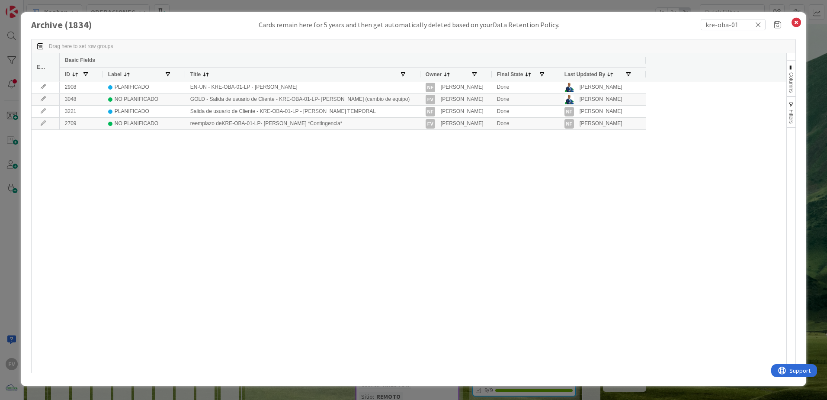
drag, startPoint x: 270, startPoint y: 76, endPoint x: 418, endPoint y: 95, distance: 150.0
click at [418, 95] on div "Edit Basic Fields ID Label Title Owner Final State Last Updated By 2908 PLANIFI…" at bounding box center [409, 212] width 755 height 319
click at [587, 24] on input "kre-oba-01" at bounding box center [733, 24] width 65 height 11
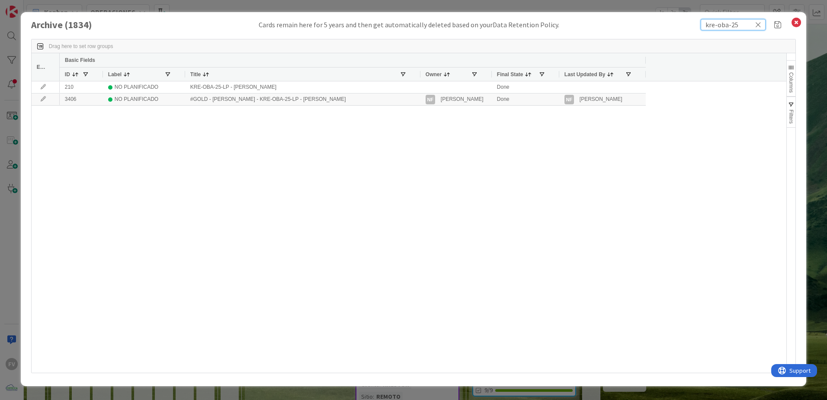
click at [587, 24] on input "kre-oba-25" at bounding box center [733, 24] width 65 height 11
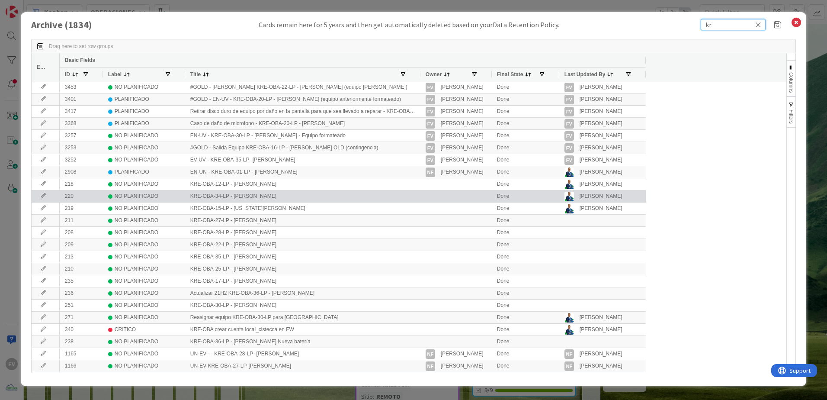
type input "k"
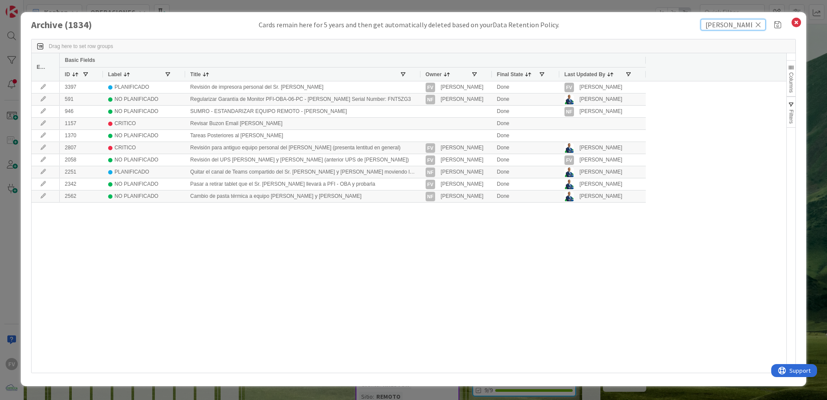
drag, startPoint x: 725, startPoint y: 25, endPoint x: 657, endPoint y: 31, distance: 68.2
click at [587, 20] on div "Archive ( 1834 ) Cards remain here for 5 years and then get automatically delet…" at bounding box center [413, 24] width 765 height 11
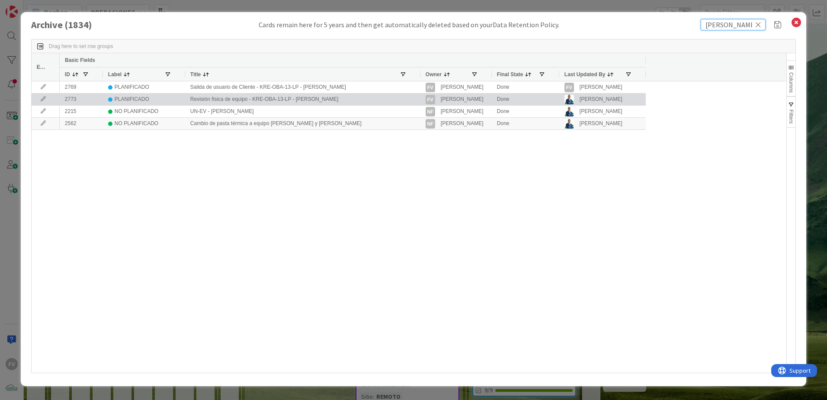
type input "[PERSON_NAME]"
click at [39, 99] on icon at bounding box center [43, 98] width 13 height 5
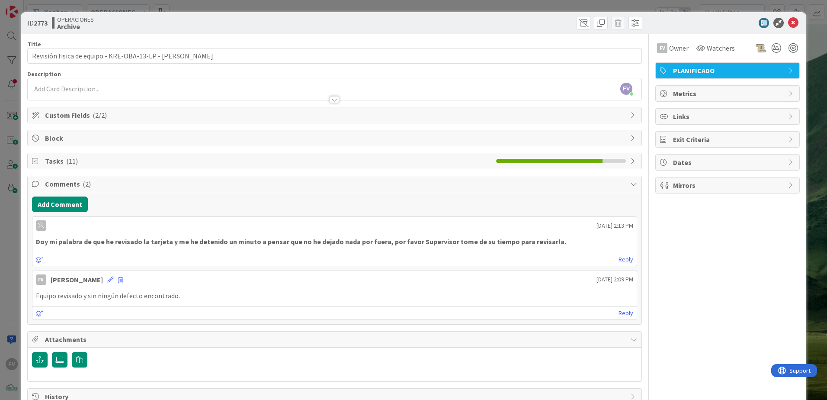
click at [587, 5] on div "ID 2773 OPERACIONES Archive Title 56 / 128 Revisión fisica de equipo - KRE-OBA-…" at bounding box center [413, 200] width 827 height 400
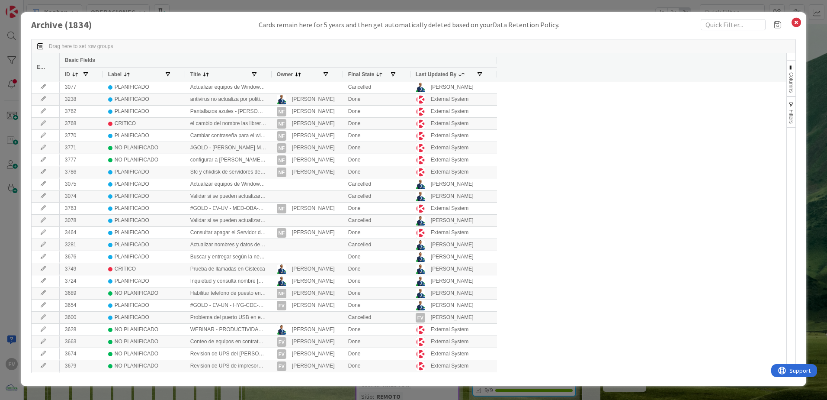
click at [172, 8] on div "Archive ( 1834 ) Cards remain here for 5 years and then get automatically delet…" at bounding box center [413, 200] width 827 height 400
